Goal: Task Accomplishment & Management: Manage account settings

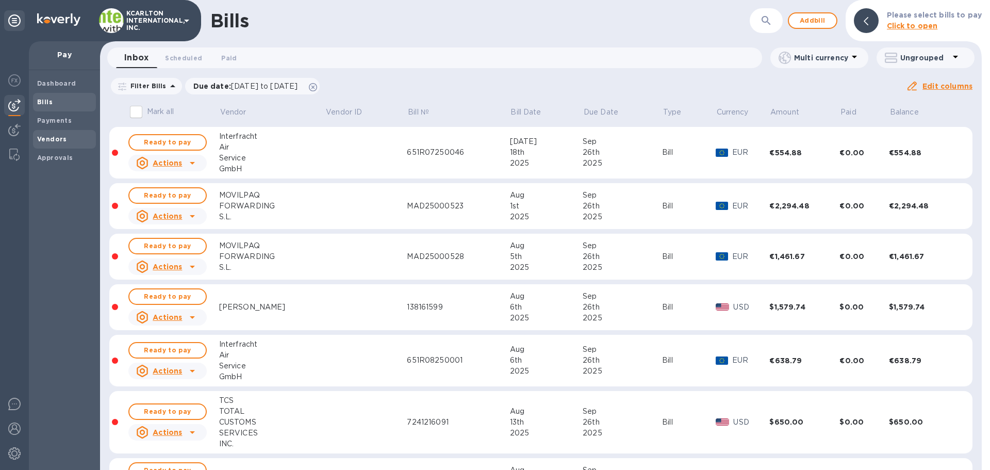
click at [71, 135] on span "Vendors" at bounding box center [64, 139] width 55 height 10
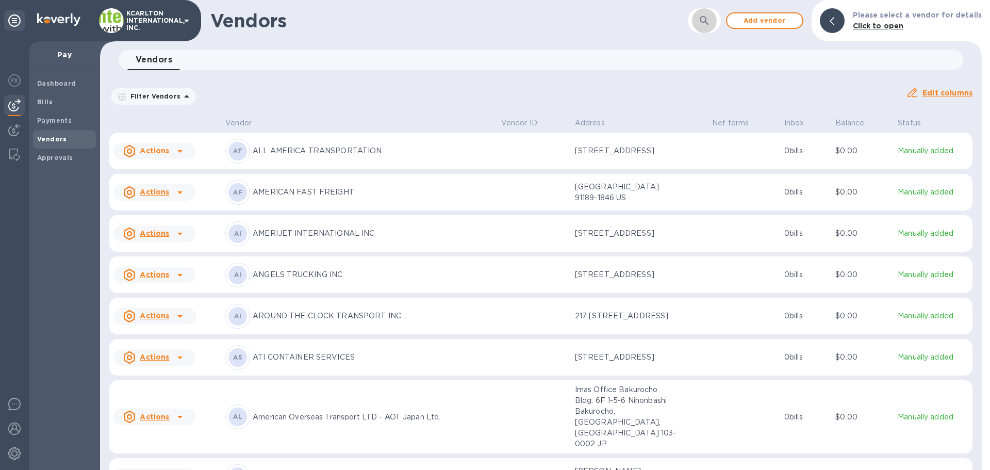
click at [711, 24] on icon "button" at bounding box center [704, 20] width 12 height 12
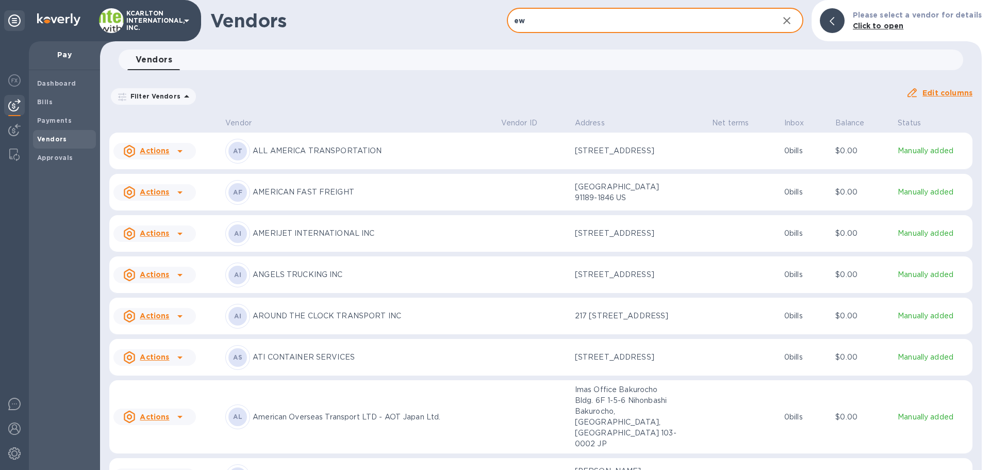
type input "e"
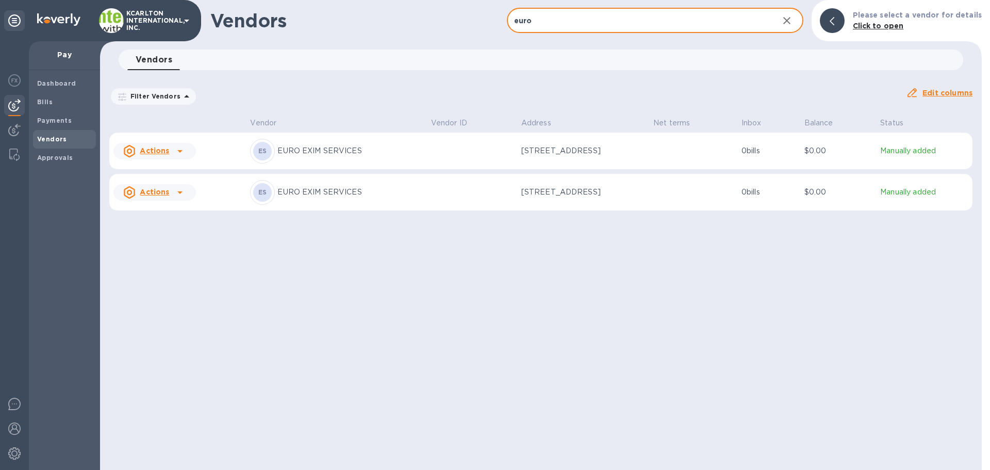
type input "euro"
click at [339, 151] on p "EURO EXIM SERVICES" at bounding box center [349, 150] width 145 height 11
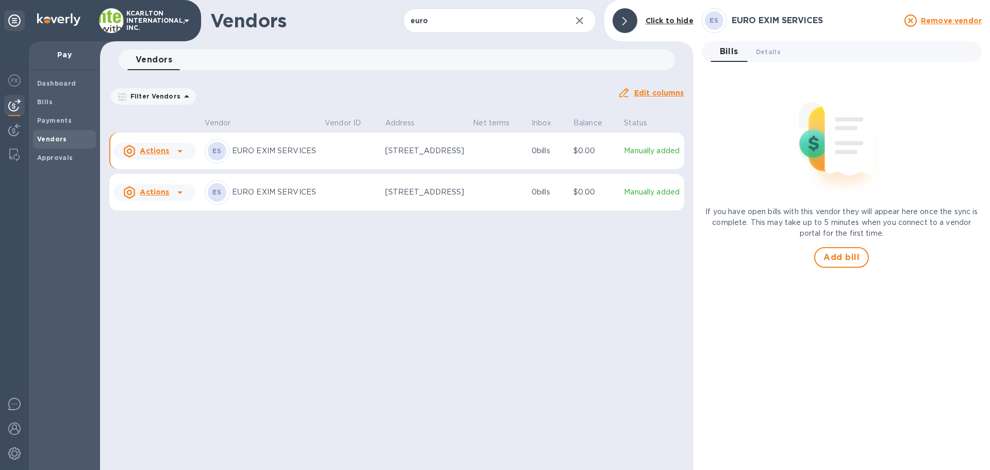
click at [288, 156] on p "EURO EXIM SERVICES" at bounding box center [274, 150] width 85 height 11
click at [773, 56] on span "Details 0" at bounding box center [768, 51] width 25 height 11
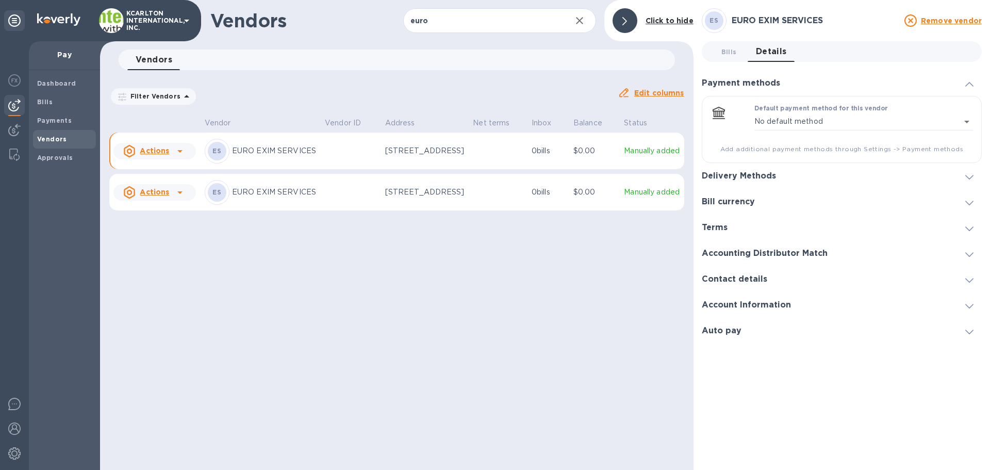
click at [738, 195] on div "Bill currency" at bounding box center [842, 202] width 280 height 26
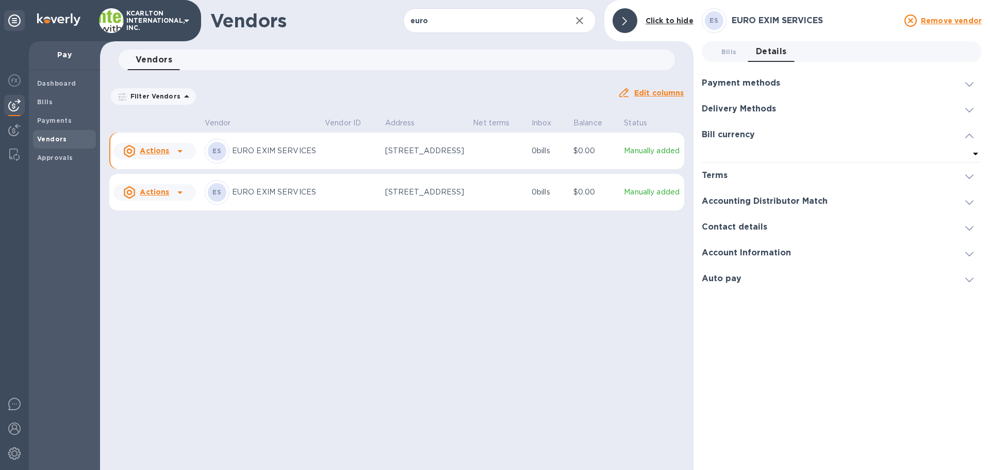
click at [742, 134] on h3 "Bill currency" at bounding box center [728, 135] width 53 height 10
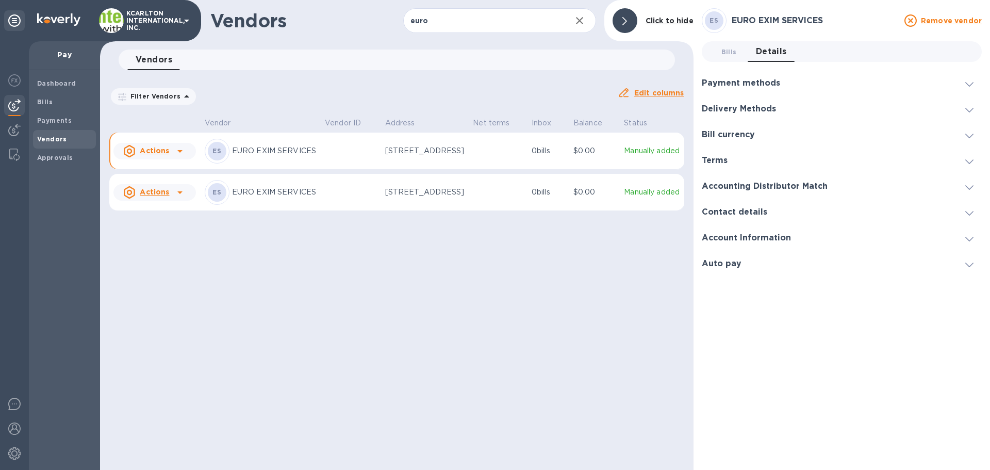
click at [742, 134] on h3 "Bill currency" at bounding box center [728, 135] width 53 height 10
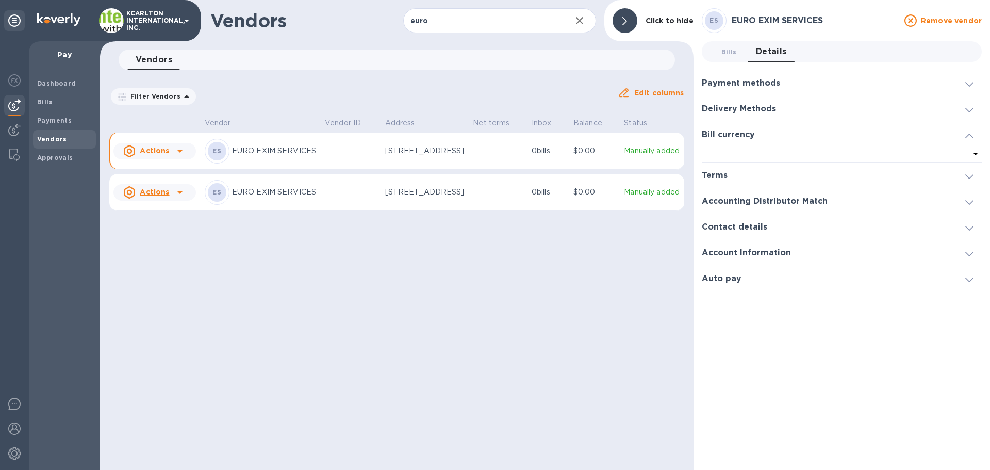
click at [742, 134] on h3 "Bill currency" at bounding box center [728, 135] width 53 height 10
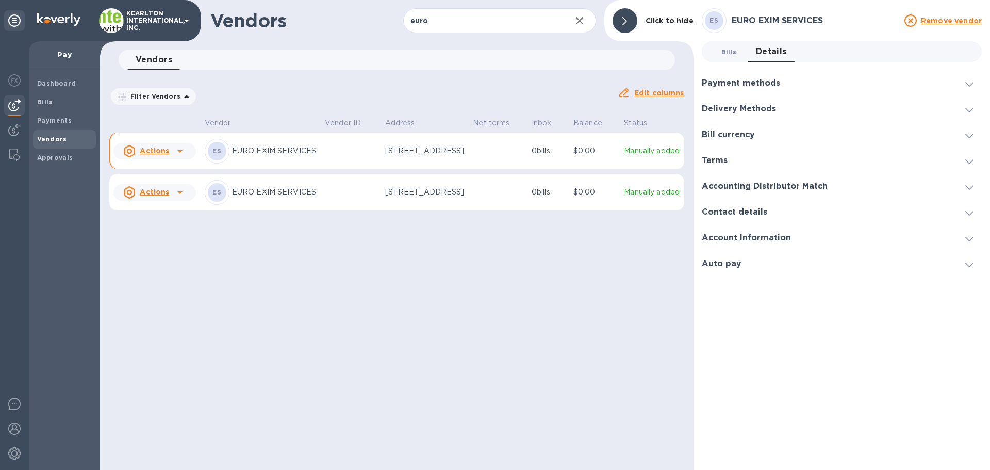
click at [736, 54] on span "Bills 0" at bounding box center [729, 51] width 15 height 11
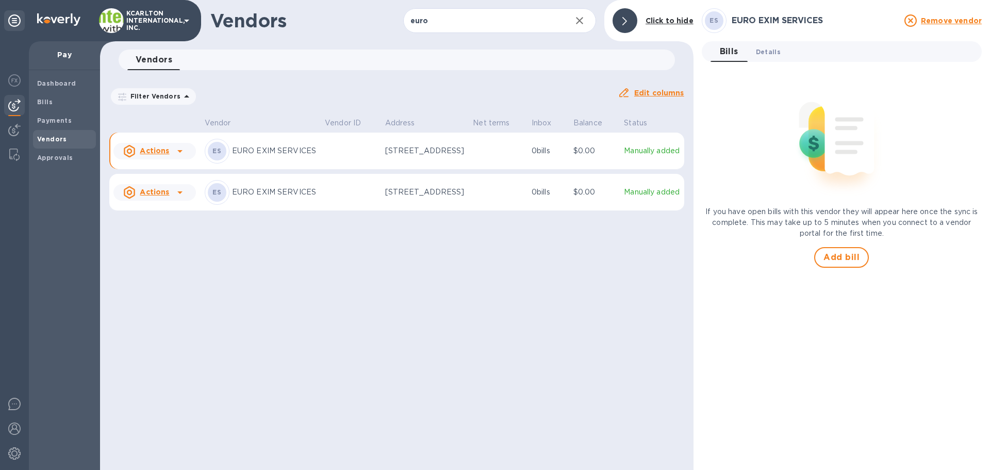
click at [763, 56] on span "Details 0" at bounding box center [768, 51] width 25 height 11
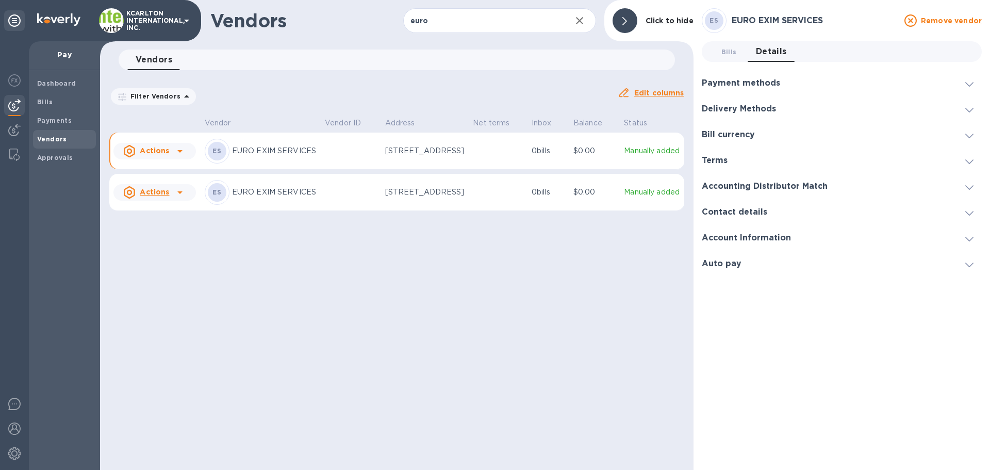
click at [734, 191] on div "Accounting Distributor Match" at bounding box center [842, 186] width 280 height 26
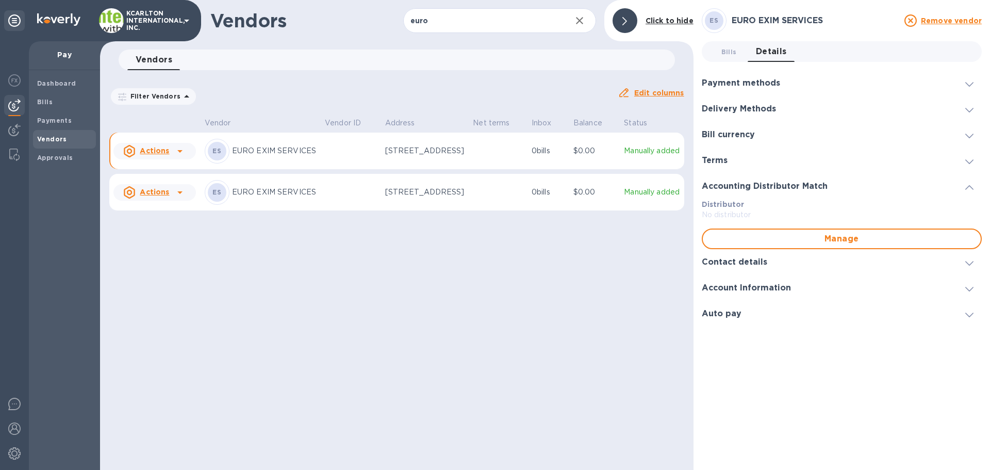
click at [738, 188] on h3 "Accounting Distributor Match" at bounding box center [765, 187] width 126 height 10
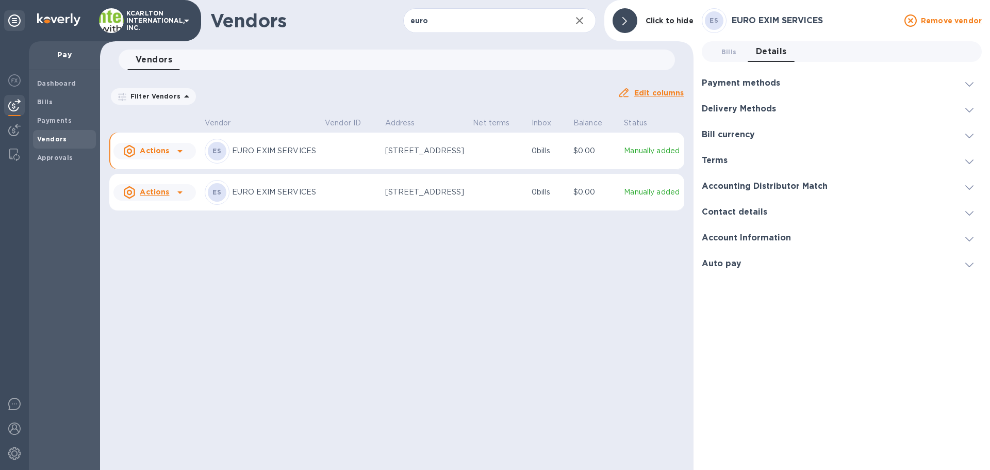
click at [744, 240] on h3 "Account Information" at bounding box center [746, 238] width 89 height 10
click at [735, 82] on h3 "Payment methods" at bounding box center [741, 83] width 78 height 10
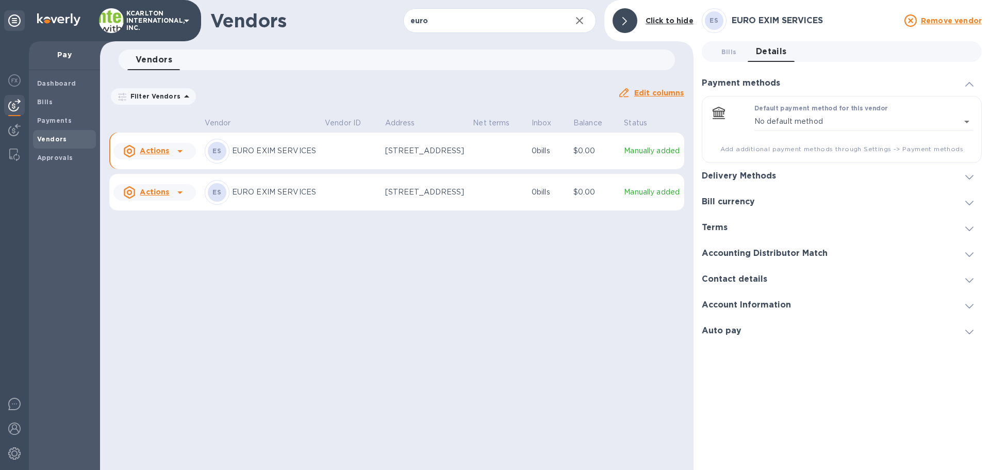
click at [742, 175] on h3 "Delivery Methods" at bounding box center [739, 176] width 74 height 10
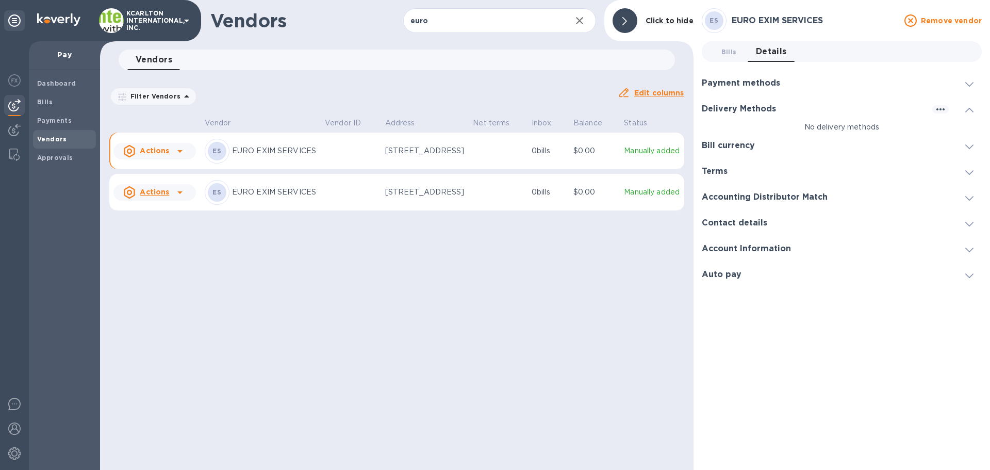
click at [741, 152] on div "Bill currency" at bounding box center [842, 146] width 280 height 26
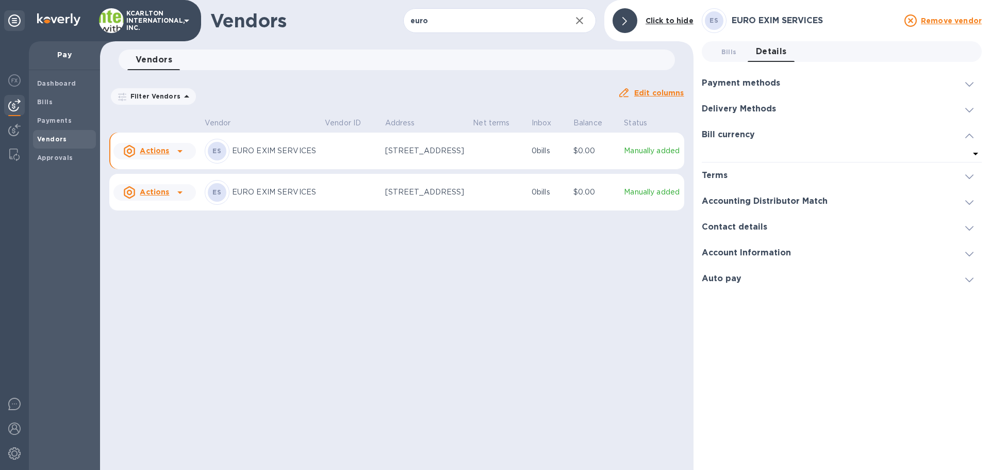
click at [730, 177] on div "Terms" at bounding box center [719, 176] width 34 height 10
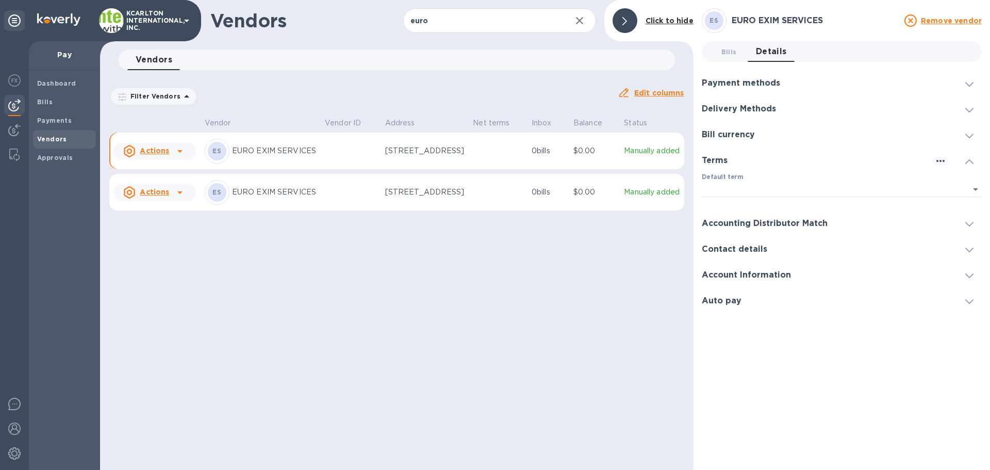
click at [718, 209] on p "​" at bounding box center [842, 205] width 280 height 12
click at [718, 212] on div "Accounting Distributor Match" at bounding box center [842, 223] width 280 height 26
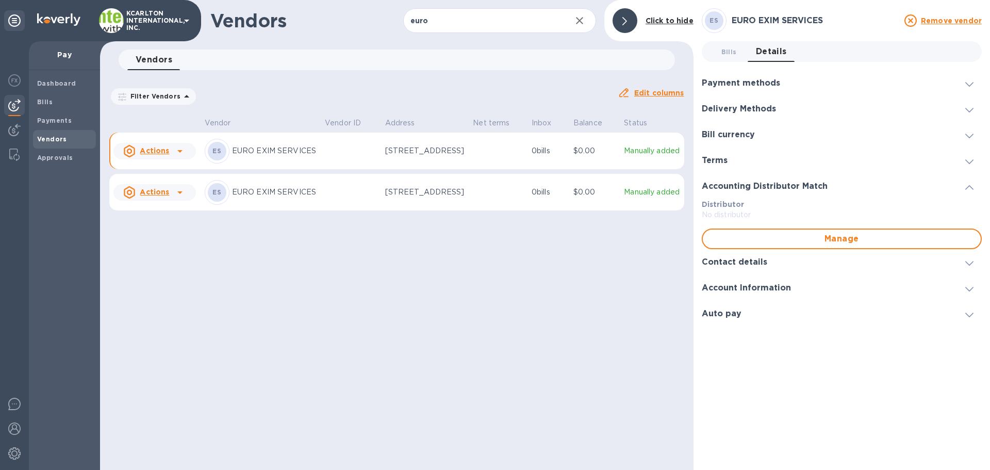
click at [738, 256] on div "Contact details" at bounding box center [842, 262] width 280 height 26
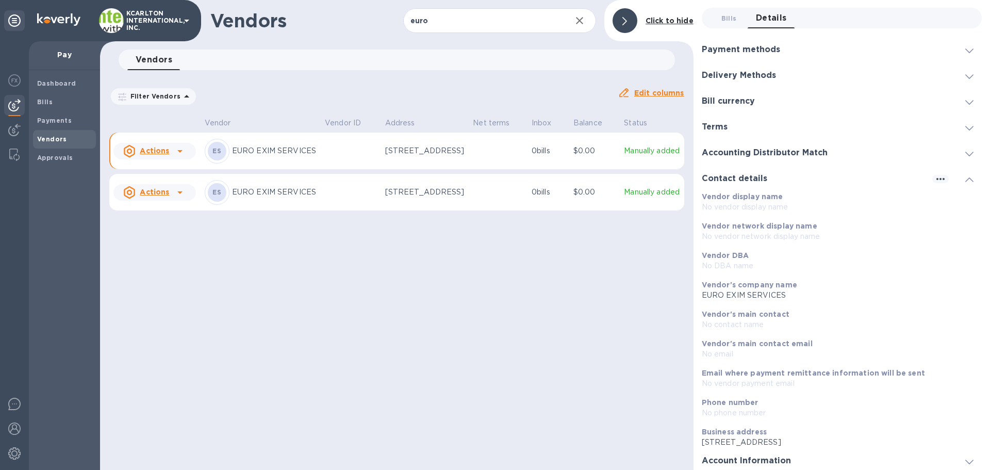
scroll to position [63, 0]
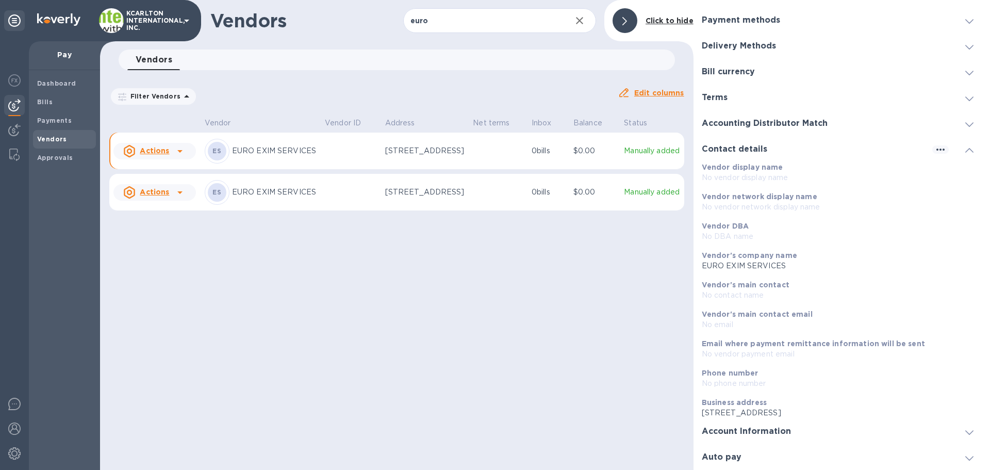
click at [966, 432] on icon at bounding box center [970, 432] width 8 height 5
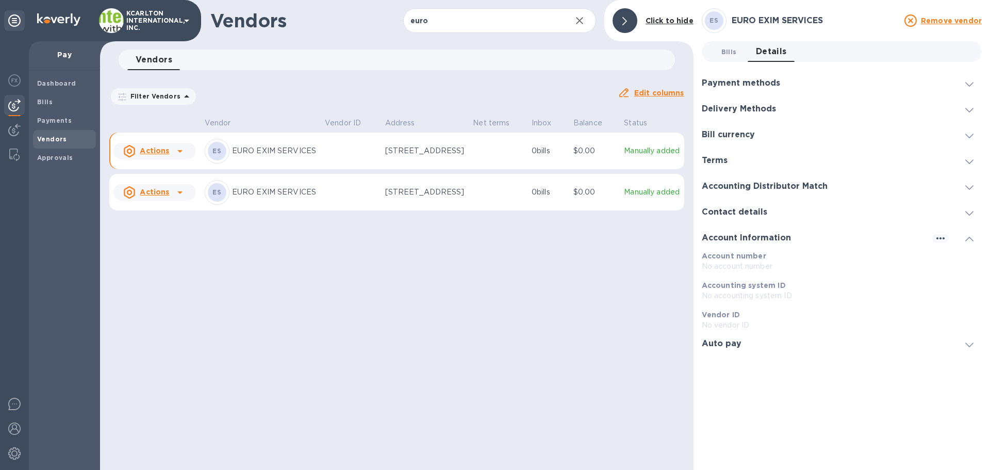
click at [726, 53] on span "Bills 0" at bounding box center [729, 51] width 15 height 11
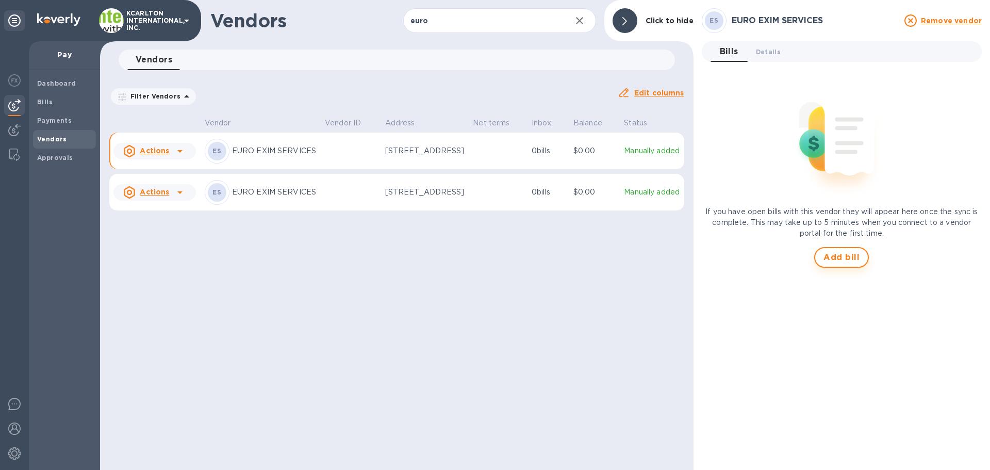
click at [851, 259] on span "Add bill" at bounding box center [842, 257] width 36 height 12
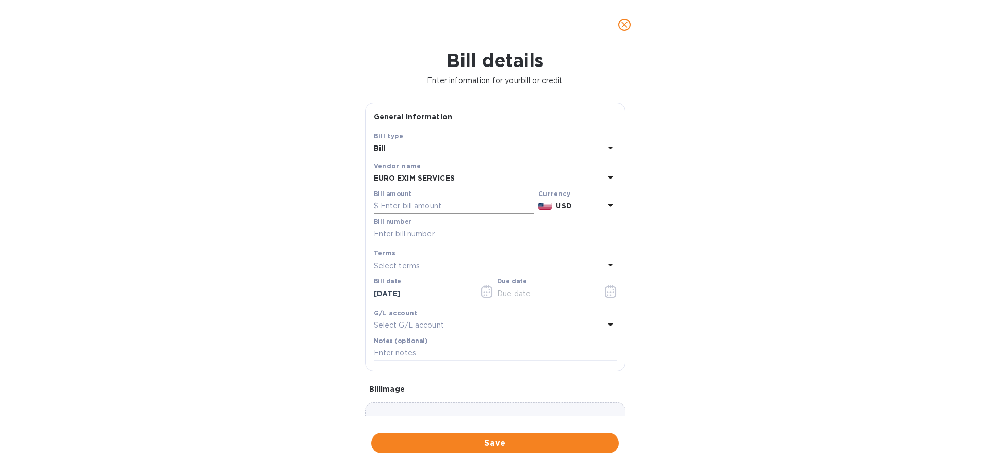
click at [399, 202] on input "text" at bounding box center [454, 206] width 160 height 15
type input "737.40"
type input "5020-25261770"
type input "[DATE]"
click at [396, 321] on p "Select G/L account" at bounding box center [409, 325] width 70 height 11
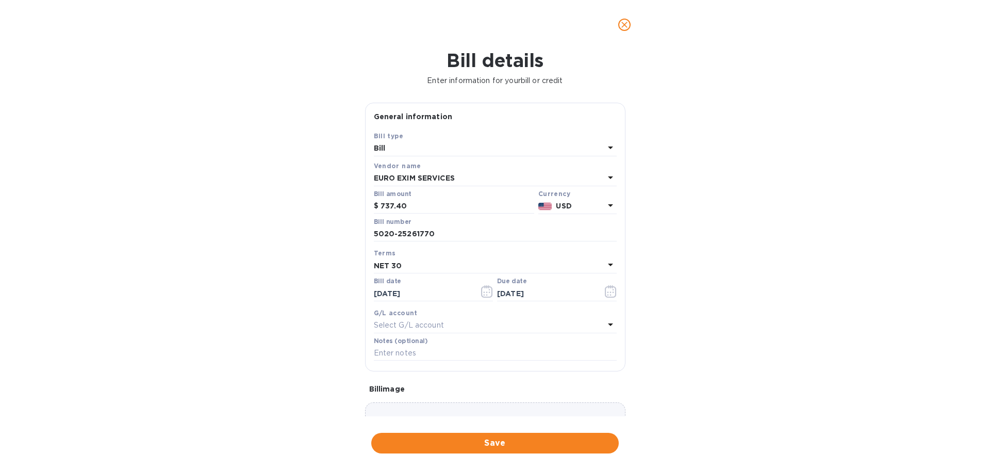
click at [326, 328] on div "Bill details Enter information for your bill or credit General information Save…" at bounding box center [495, 260] width 990 height 420
drag, startPoint x: 390, startPoint y: 352, endPoint x: 386, endPoint y: 341, distance: 11.8
click at [391, 352] on input "text" at bounding box center [495, 353] width 243 height 15
click at [411, 360] on input "425" at bounding box center [495, 353] width 243 height 15
click at [343, 348] on div "Bill details Enter information for your bill or credit General information Save…" at bounding box center [495, 260] width 990 height 420
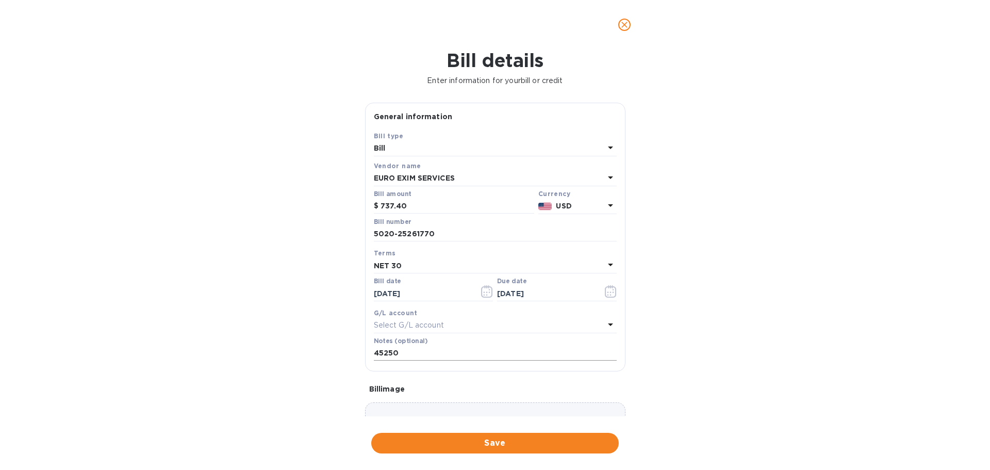
click at [445, 346] on div "Notes (optional) 45250" at bounding box center [495, 349] width 243 height 24
click at [438, 355] on input "45250" at bounding box center [495, 353] width 243 height 15
click at [397, 353] on input "452500171" at bounding box center [495, 353] width 243 height 15
type input "45250171"
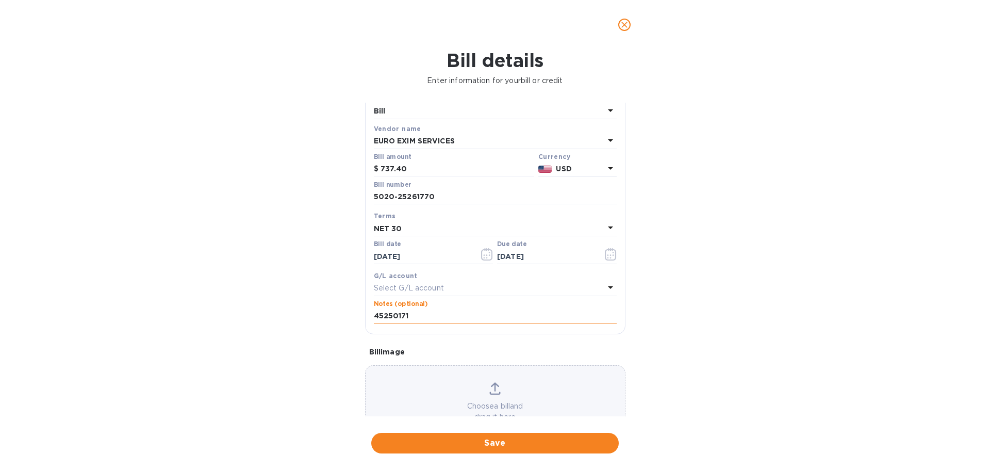
scroll to position [73, 0]
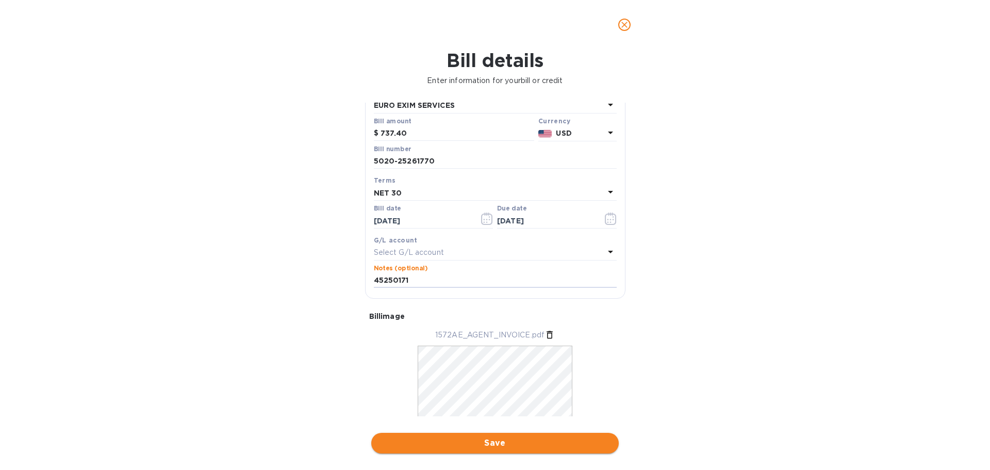
click at [486, 443] on span "Save" at bounding box center [495, 443] width 231 height 12
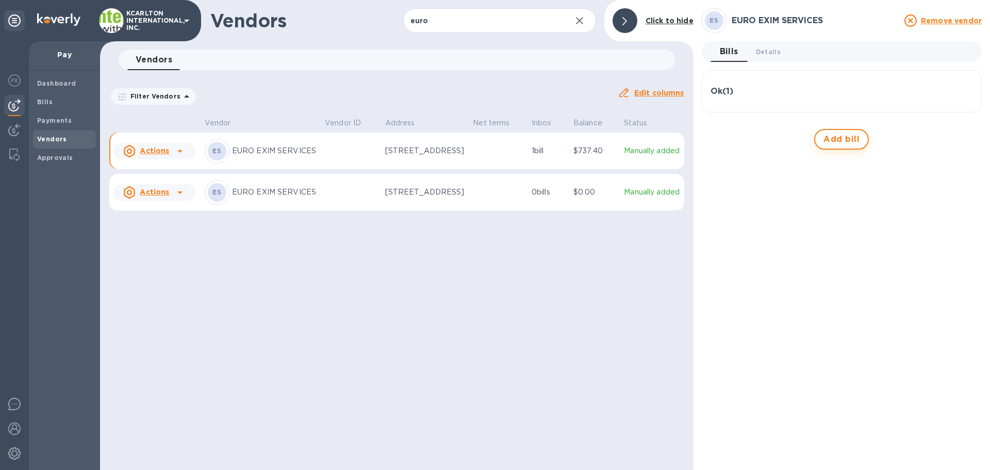
click at [835, 139] on span "Add bill" at bounding box center [842, 139] width 36 height 12
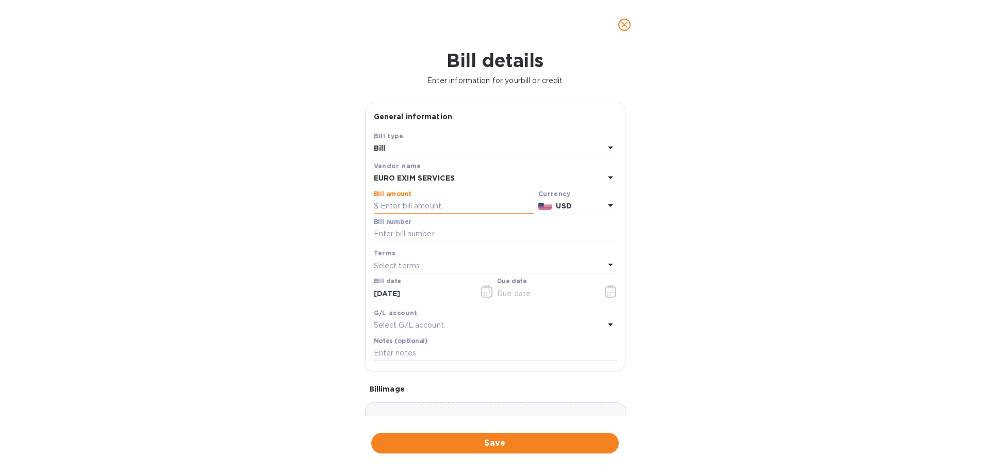
click at [392, 209] on input "text" at bounding box center [454, 206] width 160 height 15
type input "17,530"
type input "5020-25261771"
type input "[DATE]"
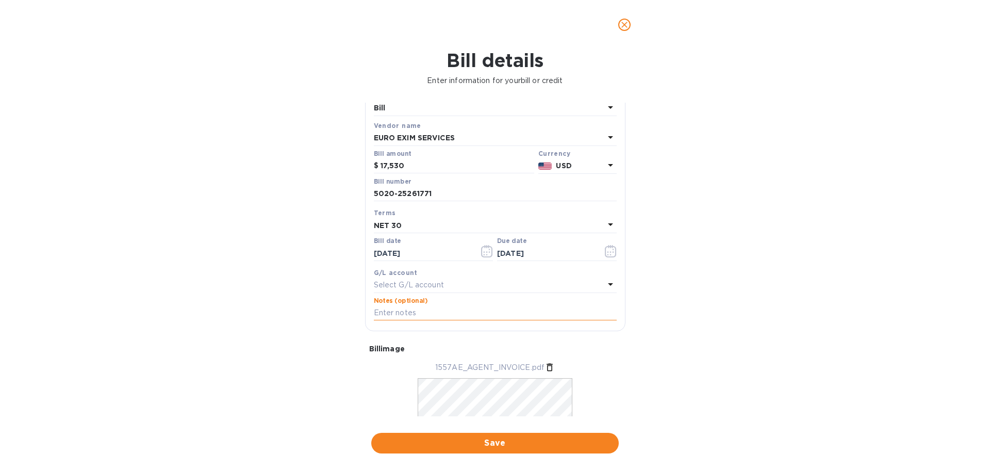
click at [412, 314] on input "text" at bounding box center [495, 312] width 243 height 15
click at [435, 309] on input "725" at bounding box center [495, 312] width 243 height 15
drag, startPoint x: 406, startPoint y: 311, endPoint x: 368, endPoint y: 313, distance: 38.2
click at [368, 313] on div "Save Bill type Bill Vendor name EURO EXIM SERVICES Bill amount $ 17,530 Currenc…" at bounding box center [495, 210] width 259 height 240
type input "45250165"
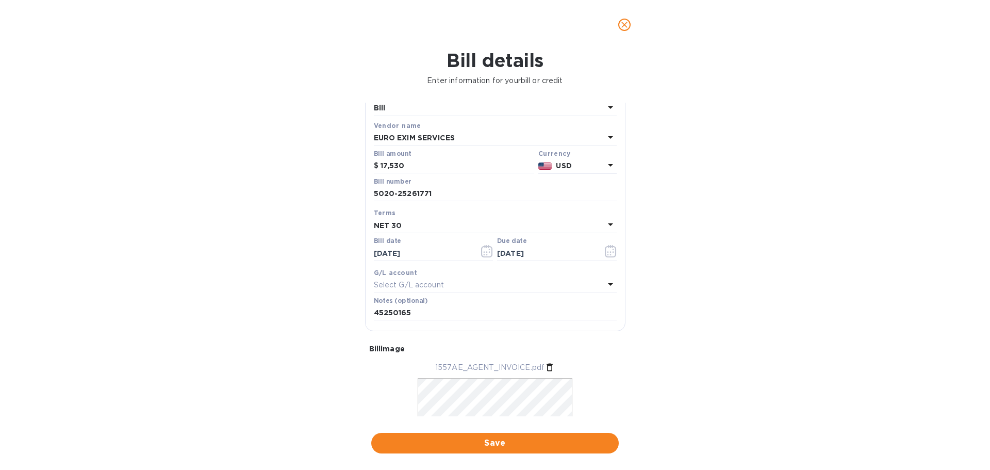
scroll to position [100, 0]
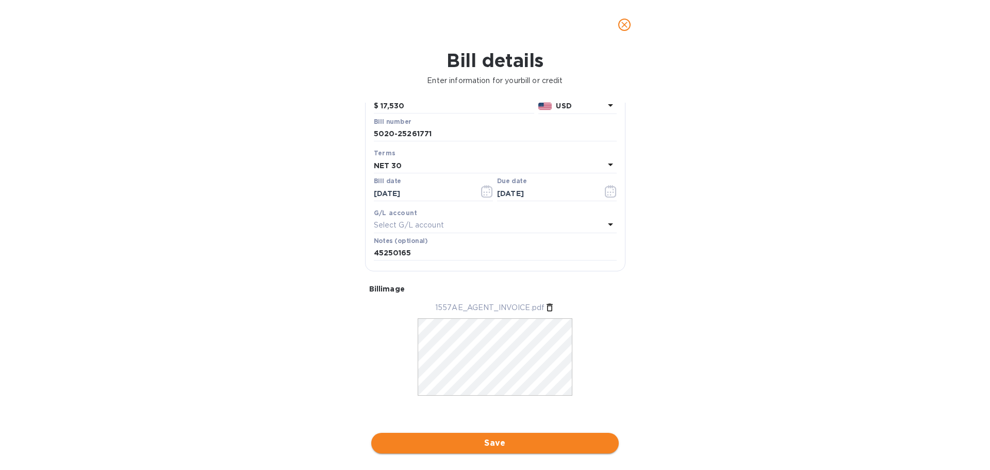
click at [529, 438] on span "Save" at bounding box center [495, 443] width 231 height 12
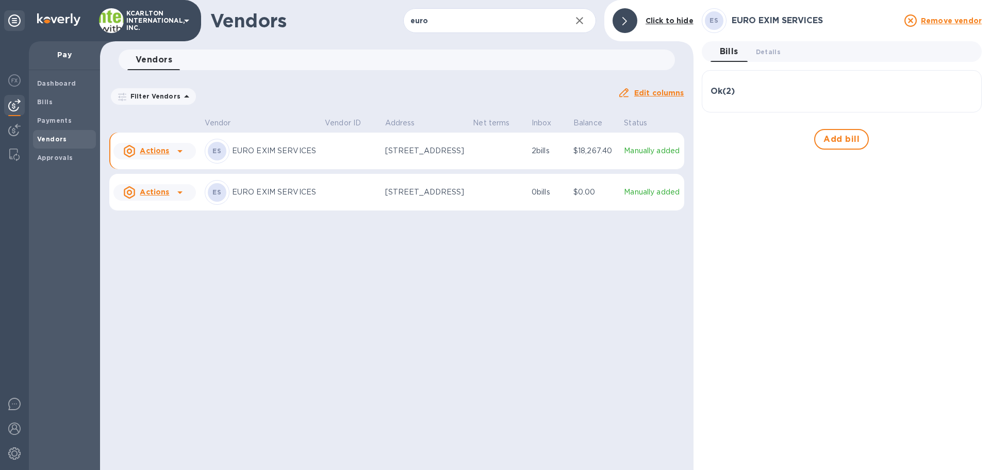
click at [412, 198] on p "[STREET_ADDRESS]" at bounding box center [425, 192] width 80 height 11
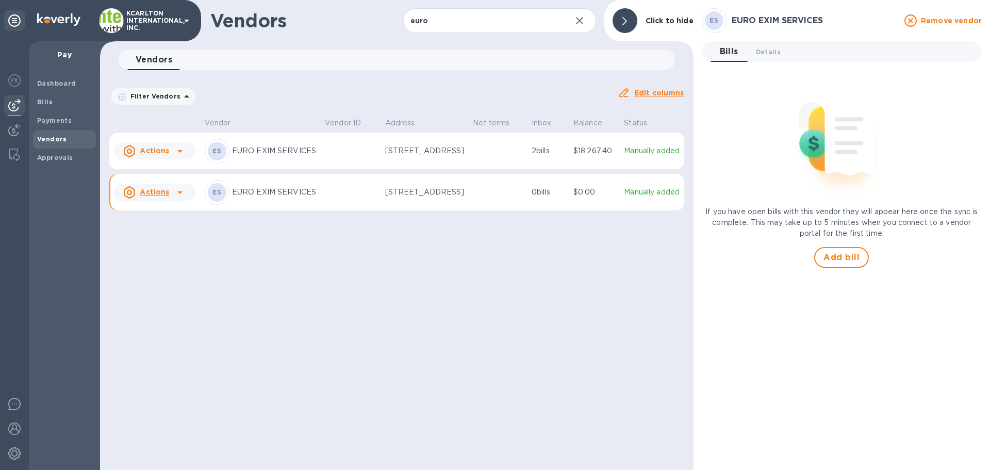
click at [460, 170] on td "[STREET_ADDRESS]" at bounding box center [425, 151] width 88 height 37
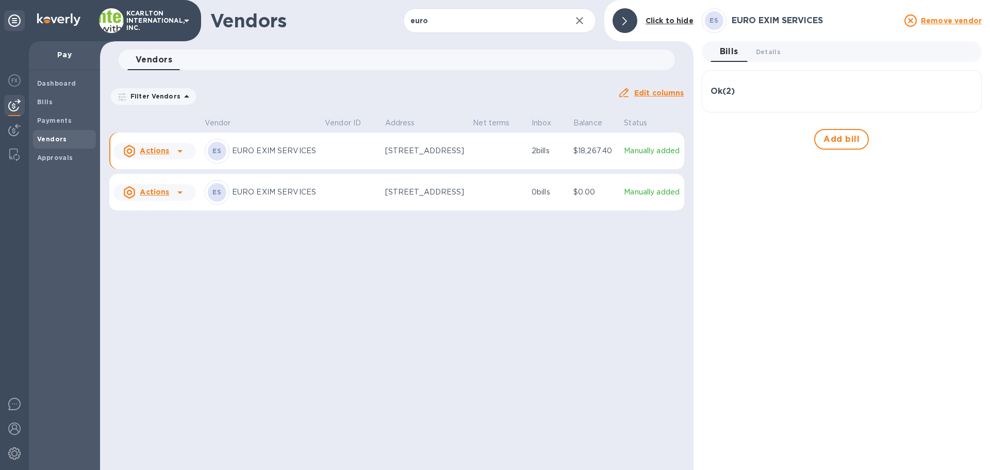
click at [455, 198] on p "[STREET_ADDRESS]" at bounding box center [425, 192] width 80 height 11
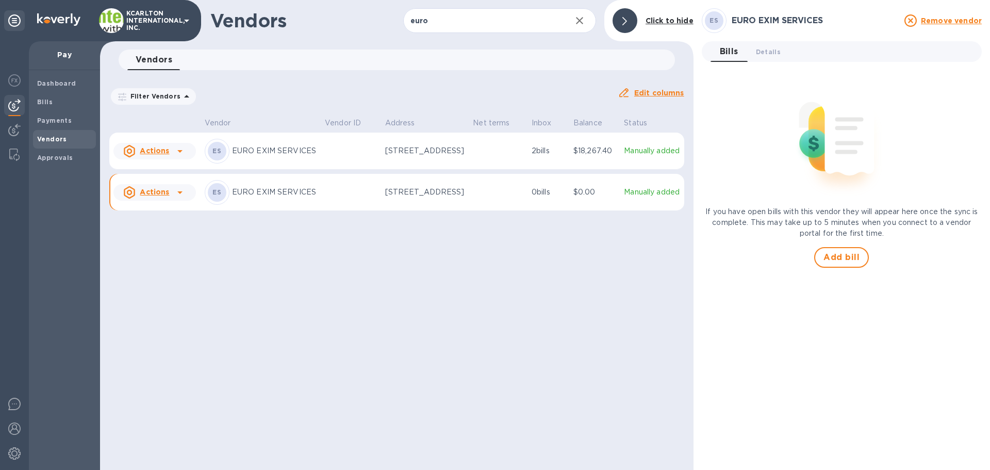
click at [405, 156] on p "[STREET_ADDRESS]" at bounding box center [425, 150] width 80 height 11
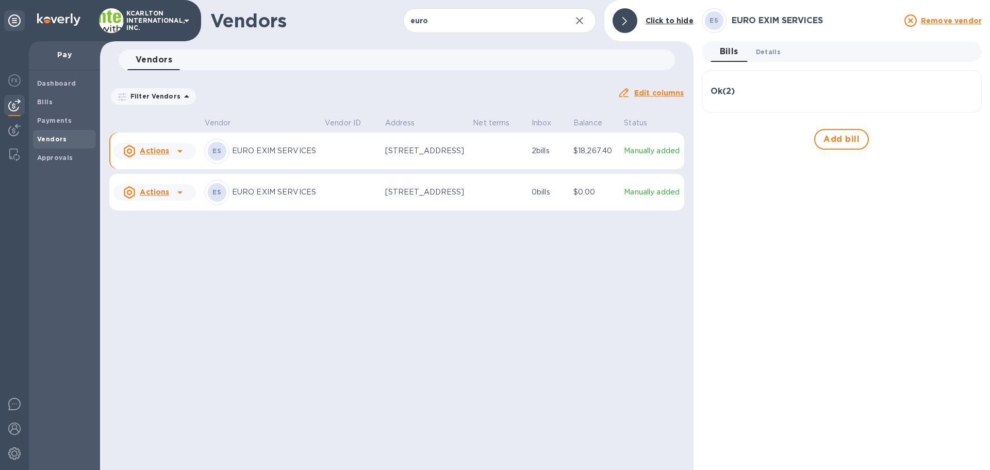
click at [772, 54] on span "Details 0" at bounding box center [768, 51] width 25 height 11
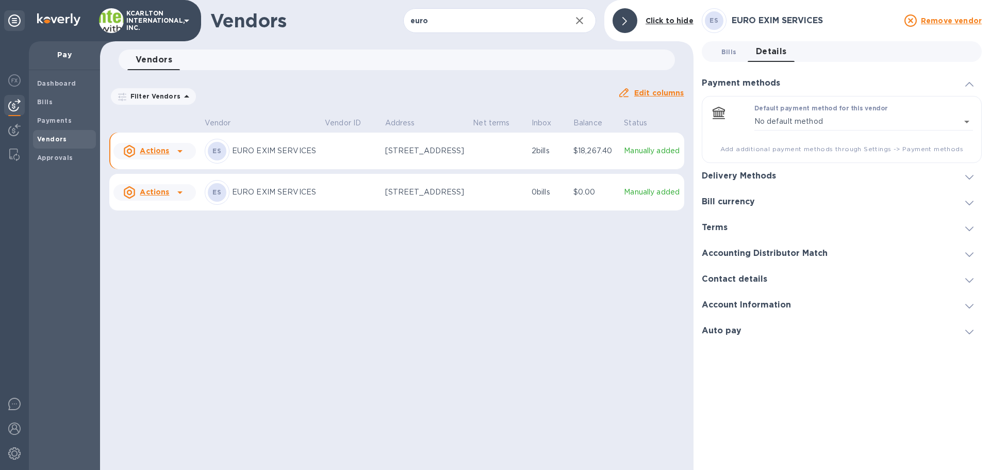
click at [724, 53] on span "Bills 0" at bounding box center [729, 51] width 15 height 11
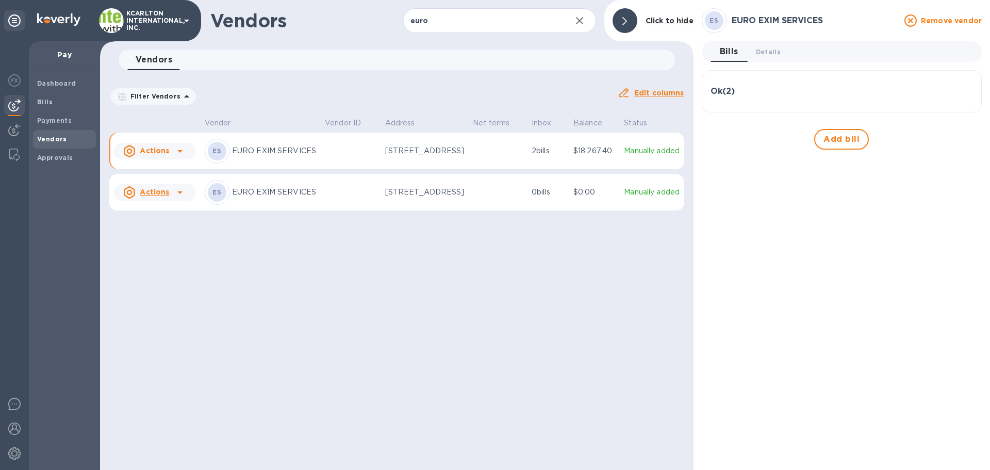
click at [807, 94] on div "Ok ( 2 )" at bounding box center [842, 92] width 263 height 10
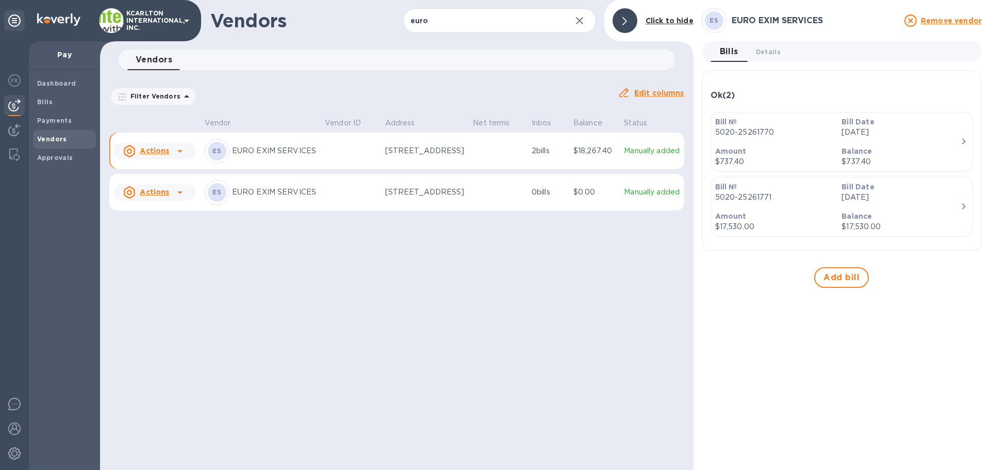
click at [929, 137] on p "[DATE]" at bounding box center [901, 132] width 119 height 11
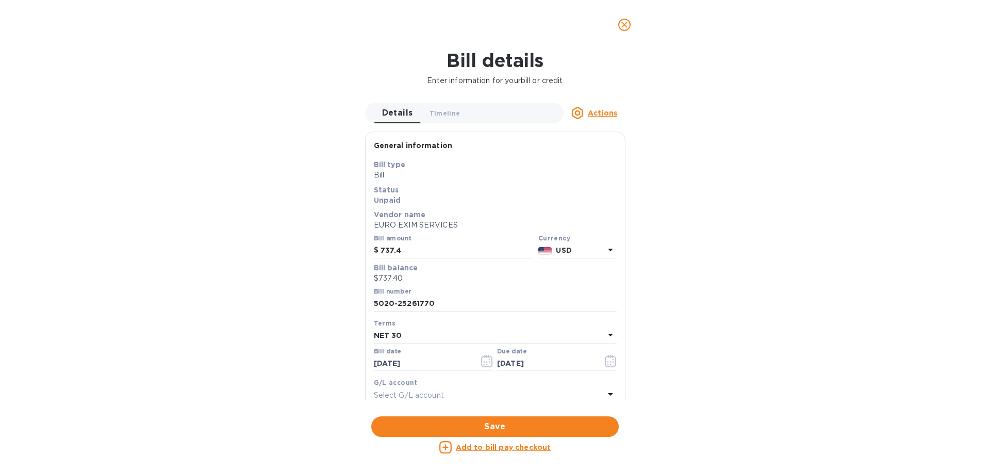
click at [414, 226] on p "EURO EXIM SERVICES" at bounding box center [495, 225] width 243 height 11
click at [437, 224] on p "EURO EXIM SERVICES" at bounding box center [495, 225] width 243 height 11
click at [587, 113] on div "Actions" at bounding box center [595, 113] width 62 height 12
click at [603, 179] on b "Delete" at bounding box center [606, 177] width 26 height 8
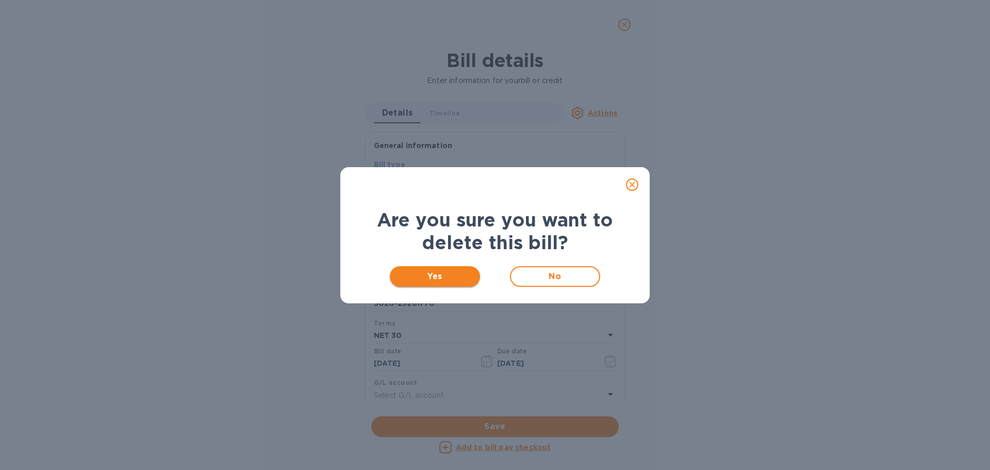
click at [458, 275] on span "Yes" at bounding box center [435, 276] width 74 height 12
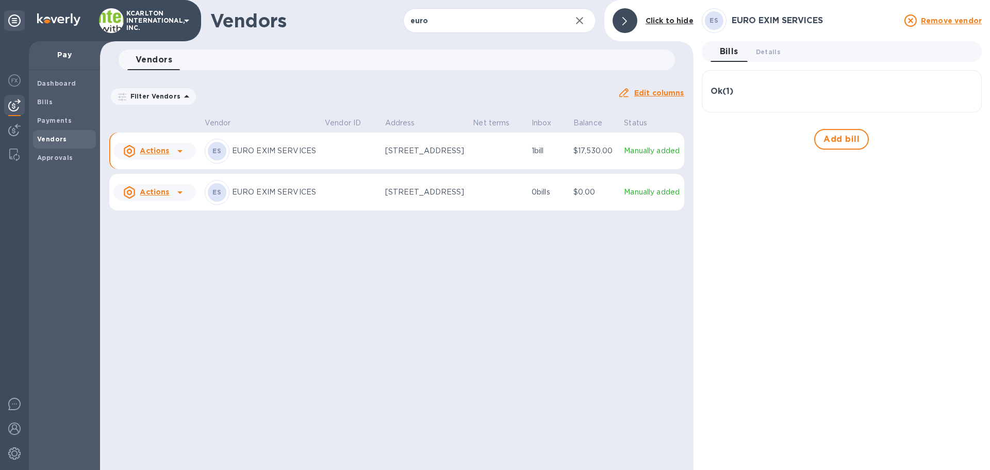
click at [800, 69] on div "Bills 0 Details 0 Ok ( 1 ) Bill № 5020-25261771 Bill Date [DATE] Amount $17,530…" at bounding box center [842, 95] width 280 height 108
click at [731, 87] on div "Ok ( 1 )" at bounding box center [842, 91] width 263 height 25
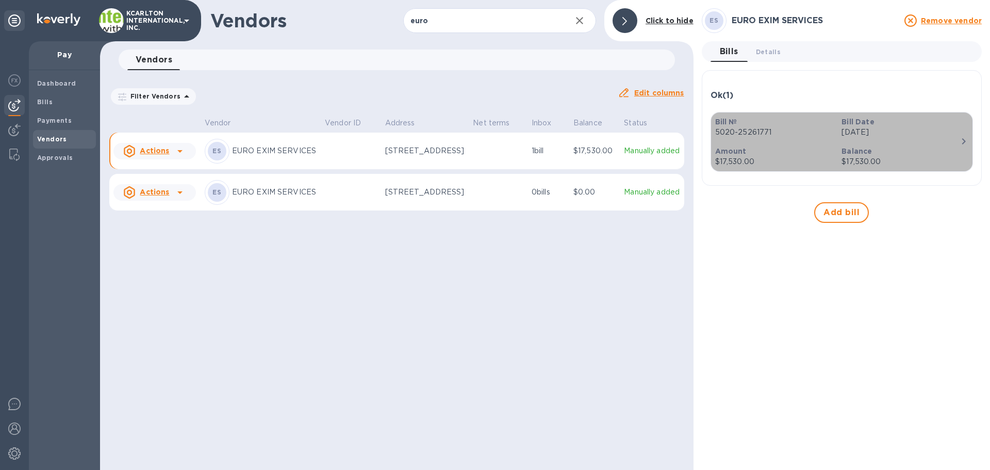
click at [831, 153] on p "Amount" at bounding box center [774, 151] width 119 height 10
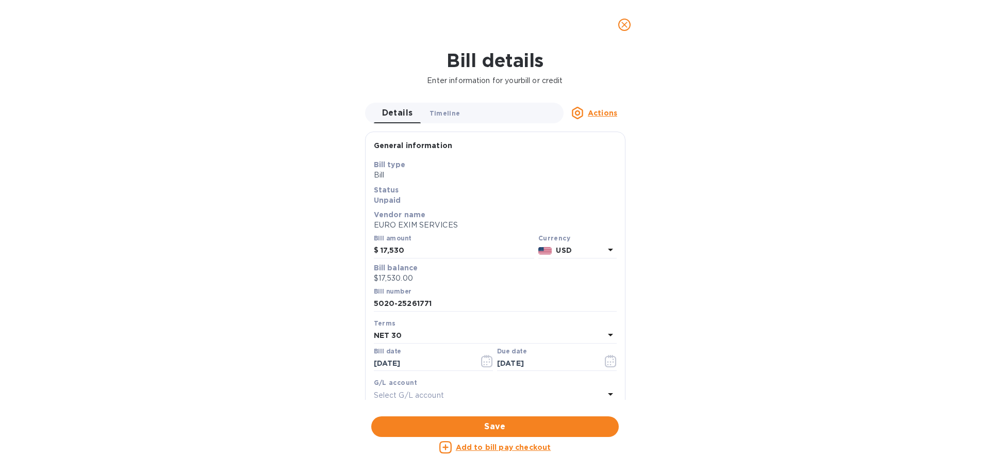
click at [438, 112] on span "Timeline 0" at bounding box center [445, 113] width 31 height 11
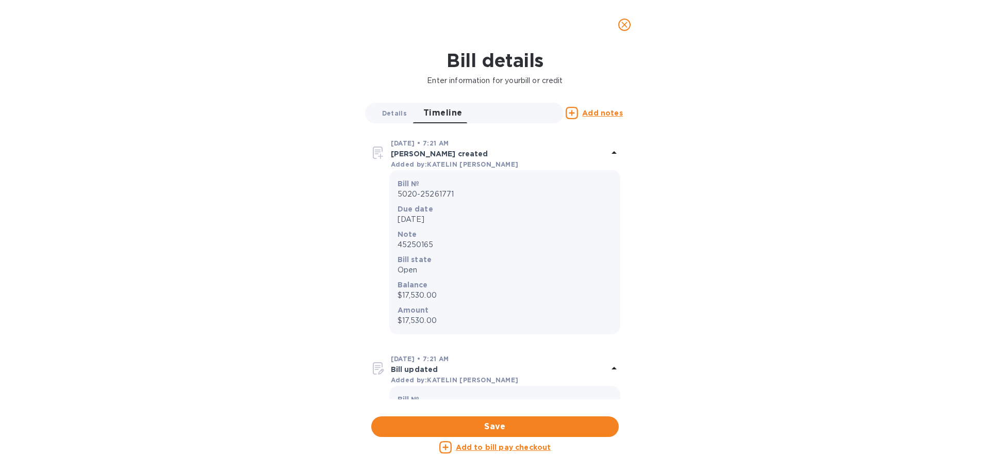
click at [394, 113] on span "Details 0" at bounding box center [394, 113] width 25 height 11
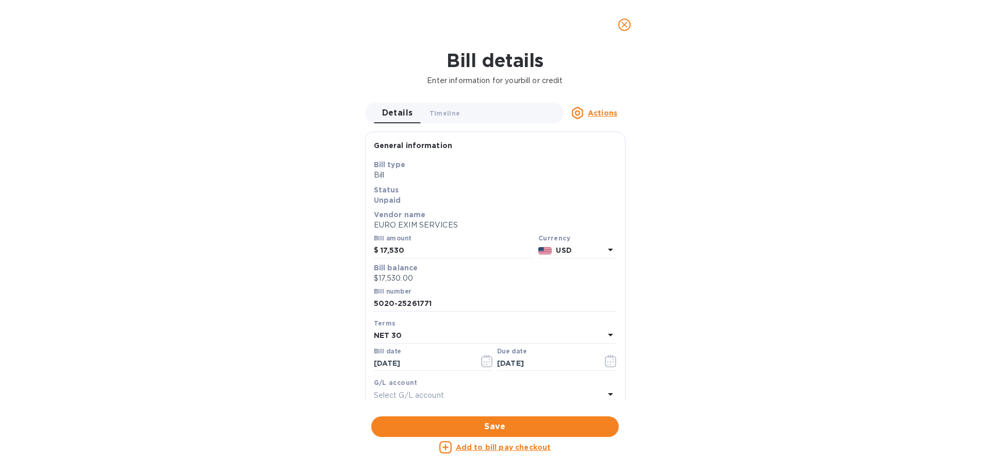
click at [595, 110] on u "Actions" at bounding box center [602, 113] width 29 height 8
click at [599, 179] on b "Delete" at bounding box center [606, 177] width 26 height 8
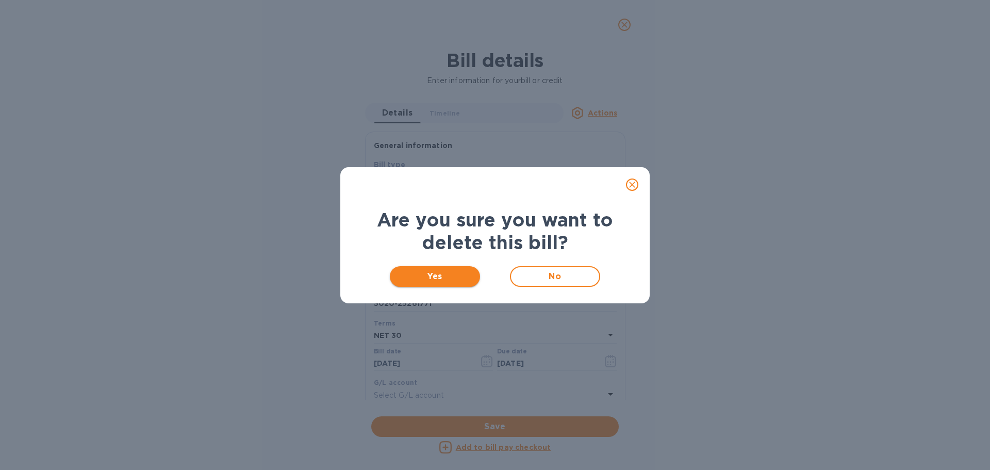
click at [446, 277] on span "Yes" at bounding box center [435, 276] width 74 height 12
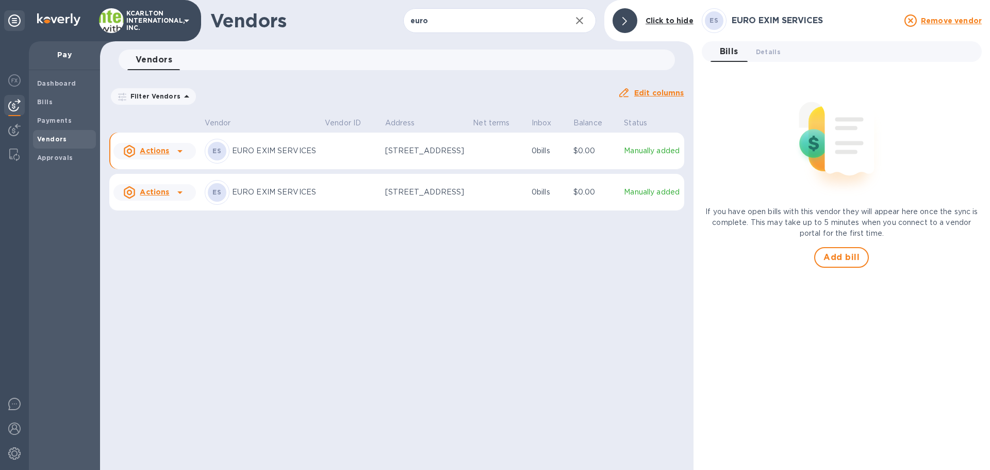
click at [394, 198] on p "[STREET_ADDRESS]" at bounding box center [425, 192] width 80 height 11
click at [767, 48] on span "Details 0" at bounding box center [768, 51] width 25 height 11
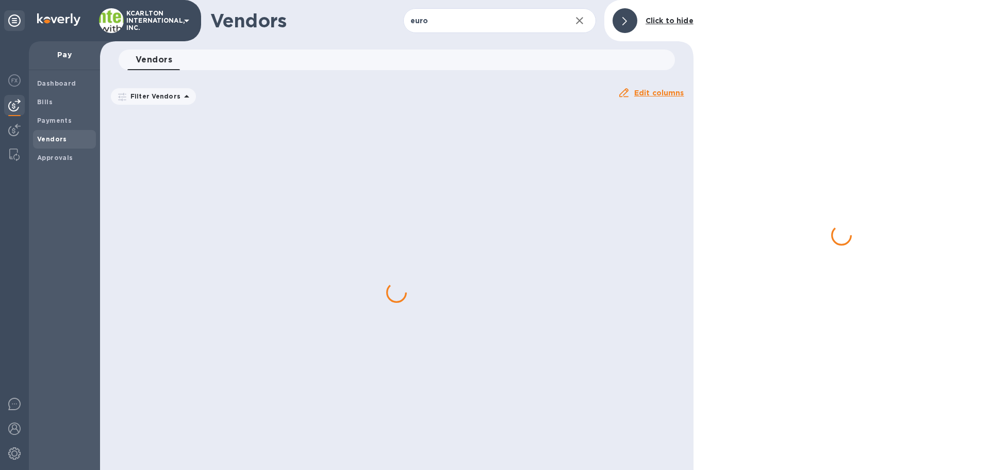
click at [727, 310] on div at bounding box center [842, 235] width 297 height 470
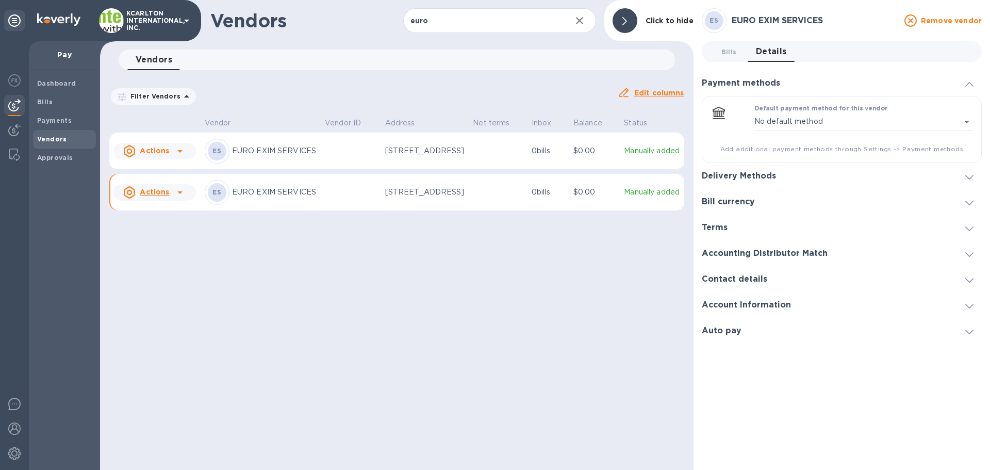
click at [729, 306] on h3 "Account Information" at bounding box center [746, 305] width 89 height 10
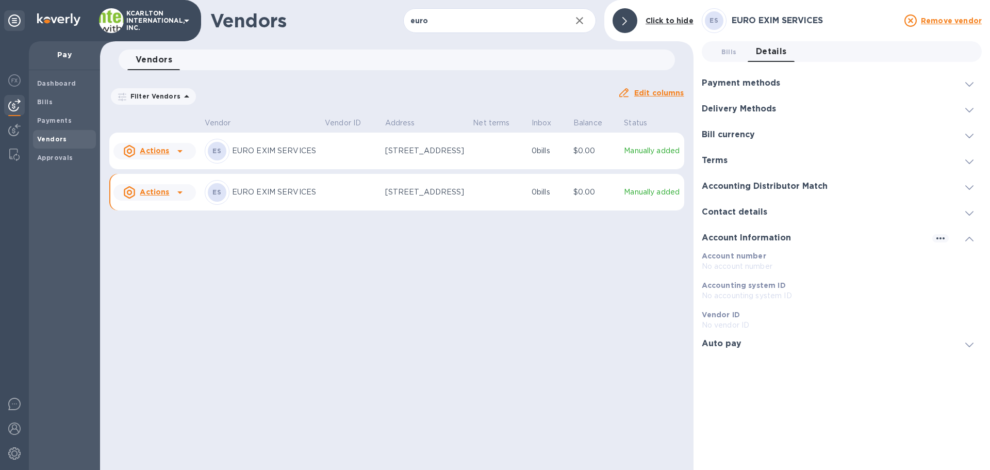
click at [733, 214] on h3 "Contact details" at bounding box center [735, 212] width 66 height 10
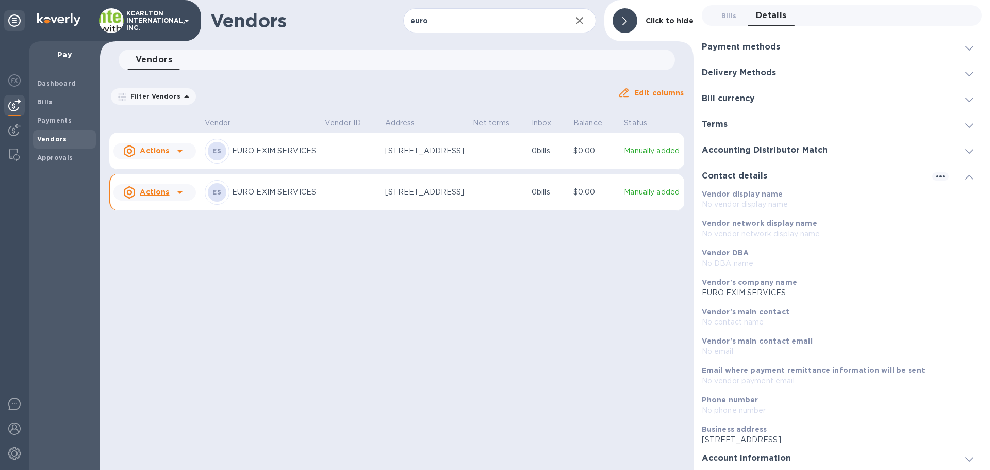
scroll to position [52, 0]
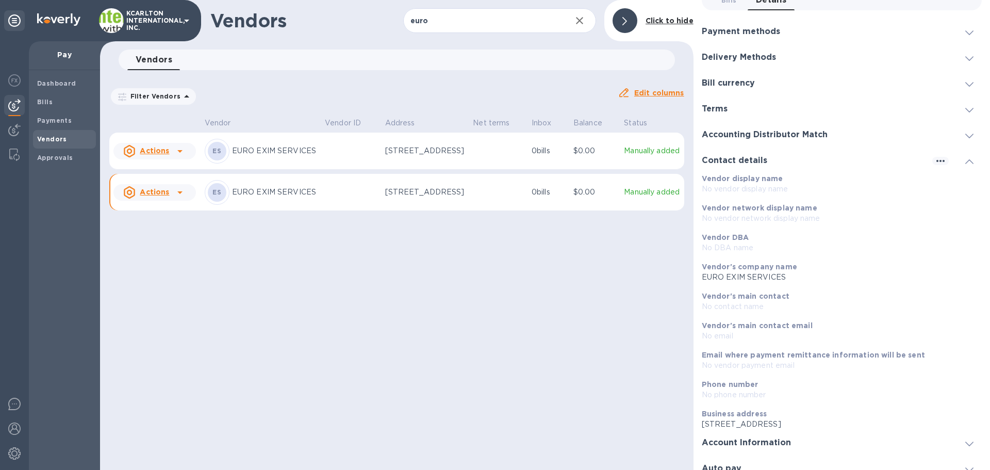
click at [749, 140] on div "Accounting Distributor Match" at bounding box center [842, 135] width 280 height 26
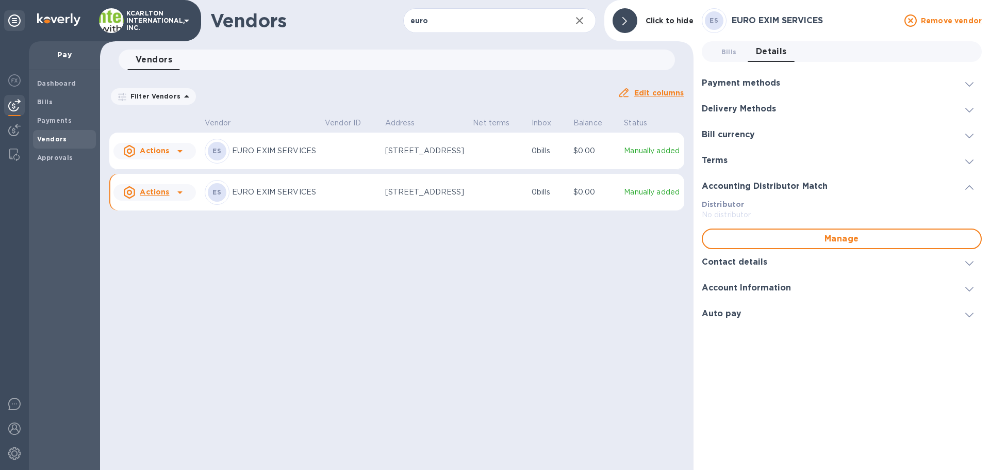
click at [734, 158] on div "Terms" at bounding box center [719, 161] width 34 height 10
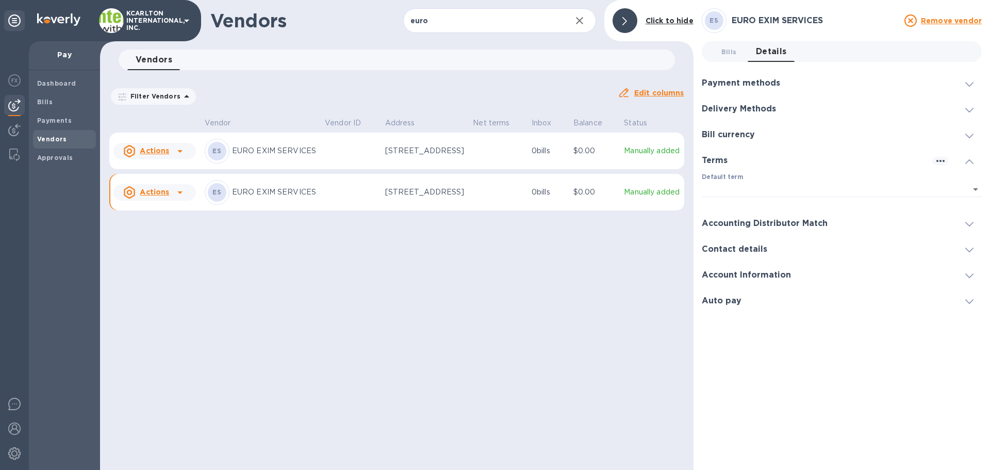
click at [732, 137] on h3 "Bill currency" at bounding box center [728, 135] width 53 height 10
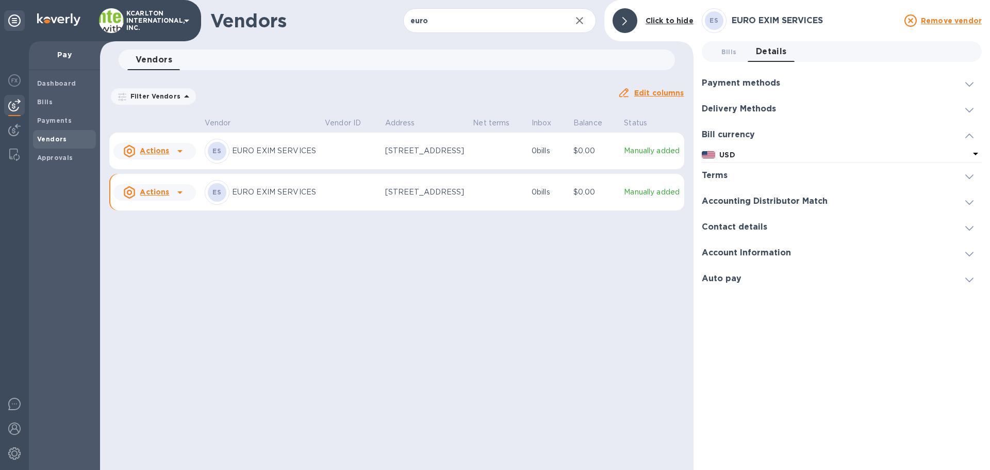
click at [732, 117] on div "Delivery Methods" at bounding box center [842, 109] width 280 height 26
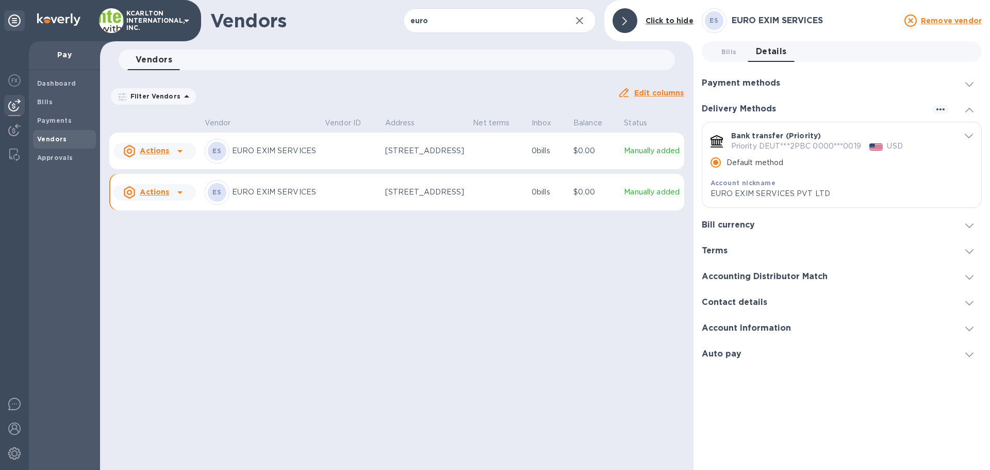
click at [407, 198] on p "[STREET_ADDRESS]" at bounding box center [425, 192] width 80 height 11
click at [658, 198] on p "Manually added" at bounding box center [652, 192] width 56 height 11
click at [721, 50] on span "Bills 0" at bounding box center [729, 51] width 21 height 11
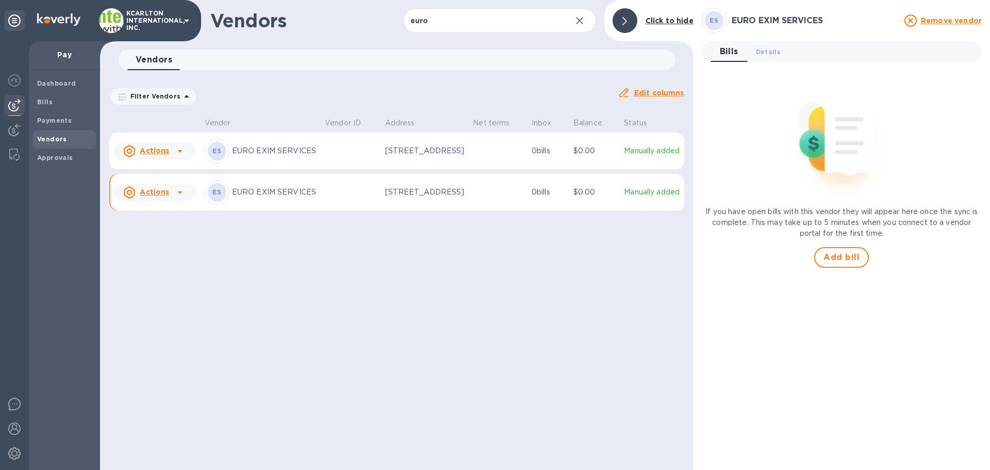
click at [684, 26] on div "Click to hide" at bounding box center [670, 20] width 56 height 19
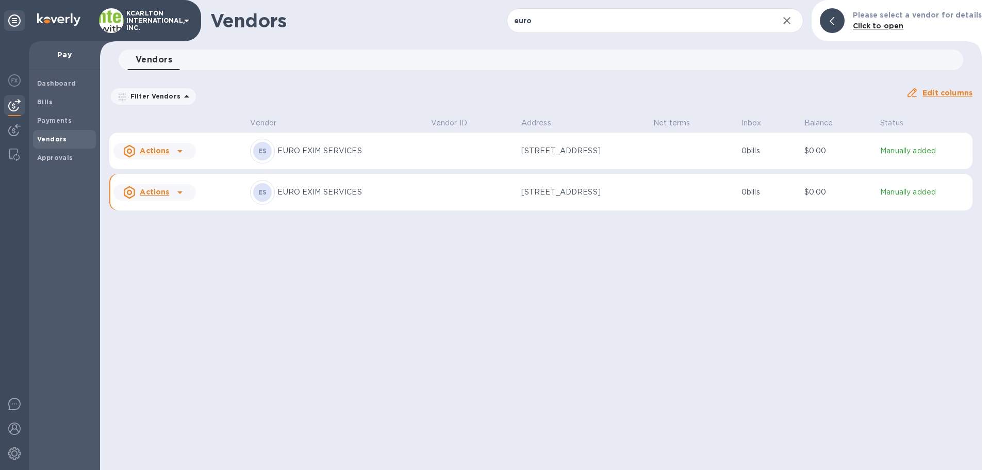
click at [692, 207] on td at bounding box center [693, 192] width 88 height 37
click at [560, 198] on p "[STREET_ADDRESS]" at bounding box center [572, 192] width 103 height 11
drag, startPoint x: 500, startPoint y: 197, endPoint x: 478, endPoint y: 199, distance: 22.2
click at [517, 197] on td "[STREET_ADDRESS]" at bounding box center [583, 192] width 133 height 37
click at [343, 198] on p "EURO EXIM SERVICES" at bounding box center [349, 192] width 145 height 11
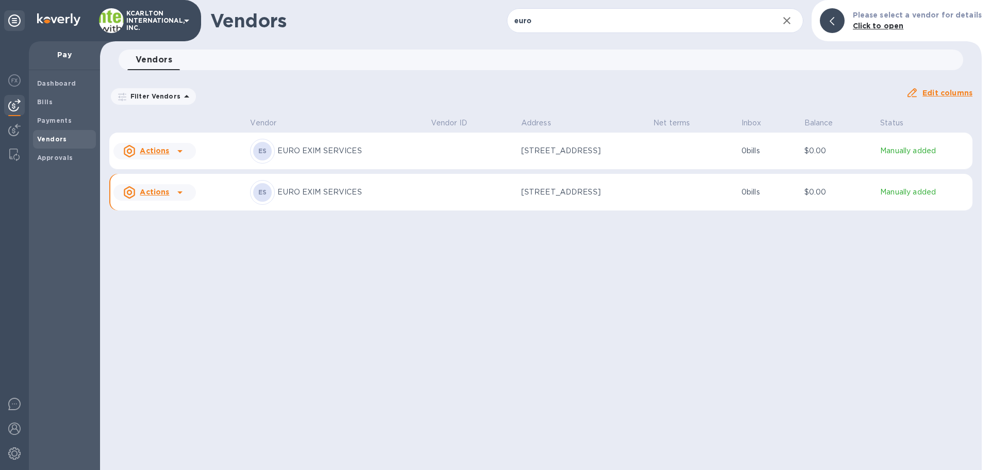
click at [880, 31] on div "Please select a vendor for details Click to open" at bounding box center [917, 21] width 137 height 30
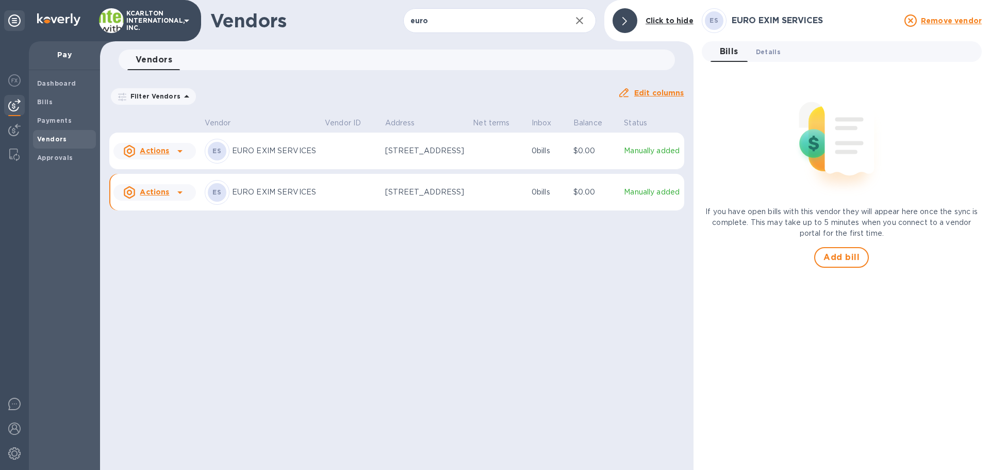
click at [777, 53] on span "Details 0" at bounding box center [768, 51] width 25 height 11
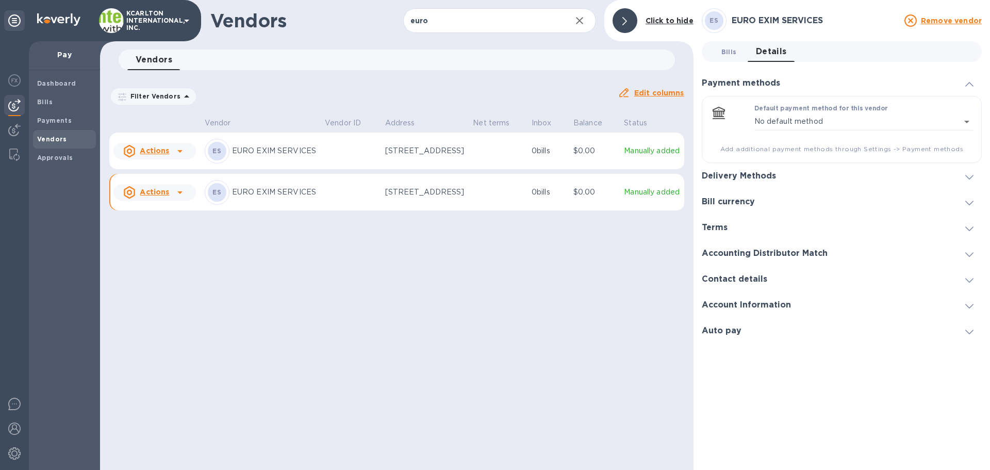
click at [730, 52] on span "Bills 0" at bounding box center [729, 51] width 15 height 11
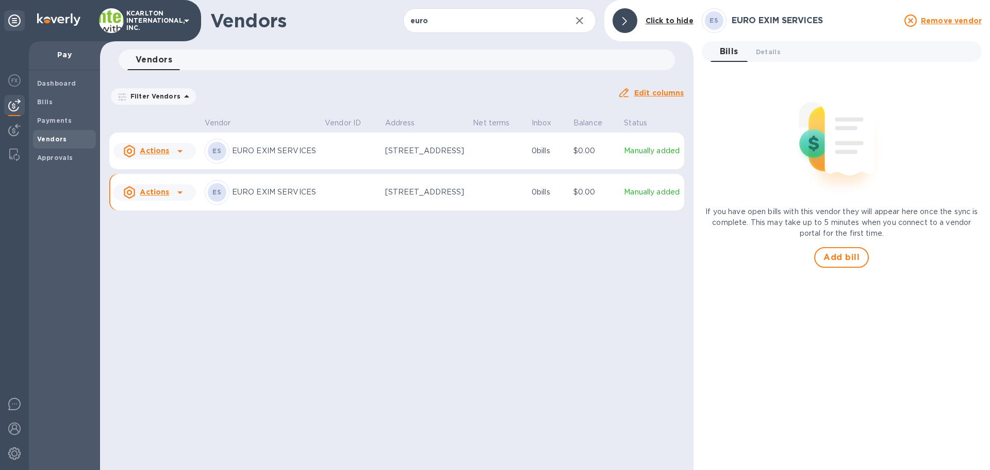
click at [511, 210] on td at bounding box center [498, 192] width 59 height 37
click at [848, 256] on span "Add bill" at bounding box center [842, 257] width 36 height 12
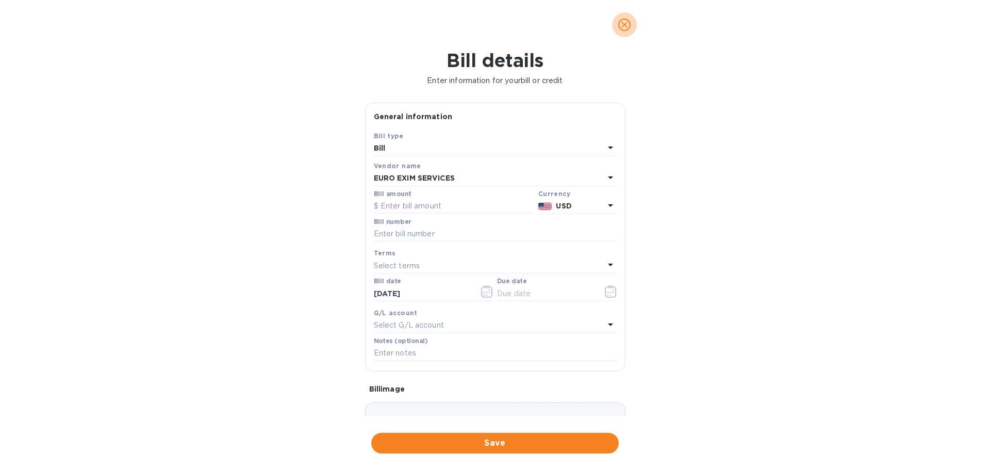
click at [626, 28] on icon "close" at bounding box center [624, 25] width 10 height 10
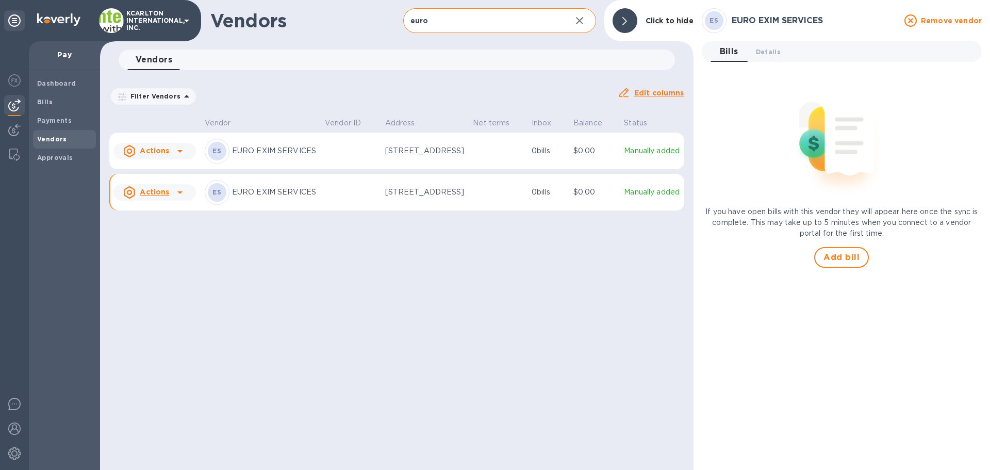
click at [435, 24] on input "euro" at bounding box center [483, 20] width 160 height 25
click at [182, 199] on icon at bounding box center [180, 192] width 12 height 12
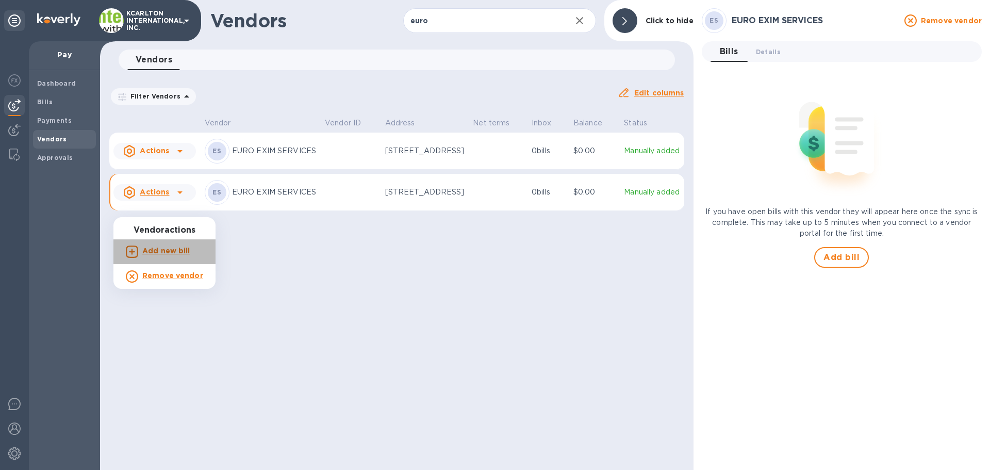
click at [179, 249] on b "Add new bill" at bounding box center [166, 251] width 48 height 8
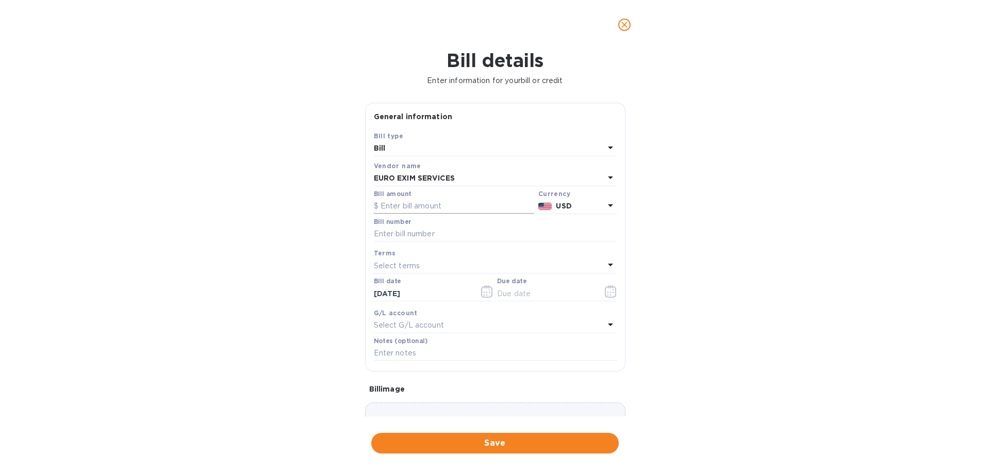
click at [407, 211] on input "text" at bounding box center [454, 206] width 160 height 15
click at [474, 182] on div "EURO EXIM SERVICES" at bounding box center [489, 178] width 231 height 14
click at [615, 25] on button "close" at bounding box center [624, 24] width 25 height 25
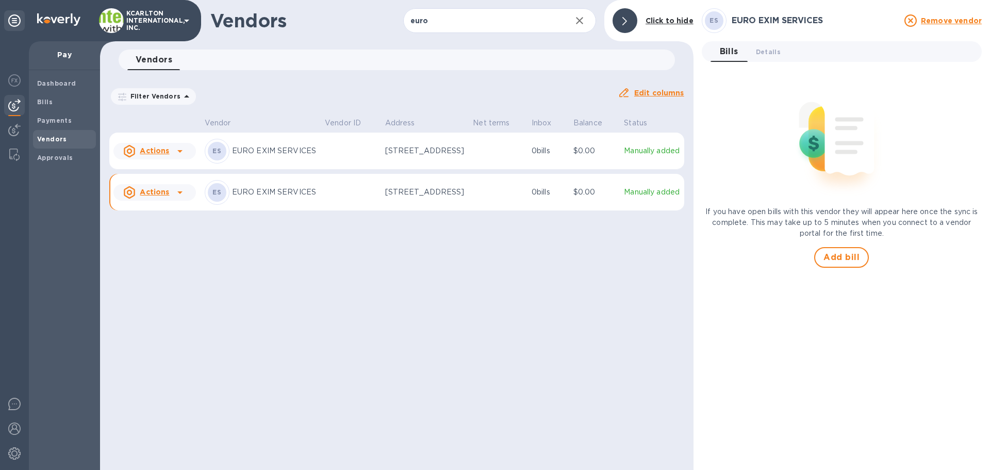
click at [174, 199] on icon at bounding box center [180, 192] width 12 height 12
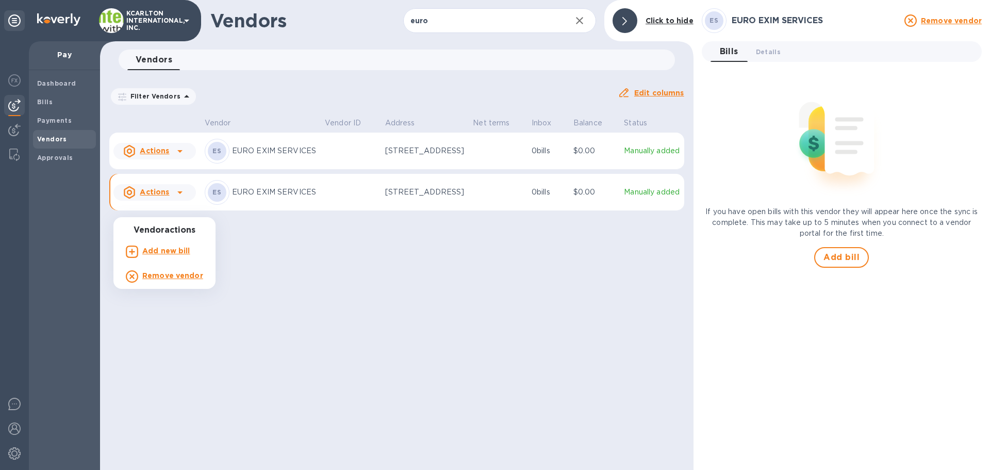
click at [244, 212] on div at bounding box center [495, 235] width 990 height 470
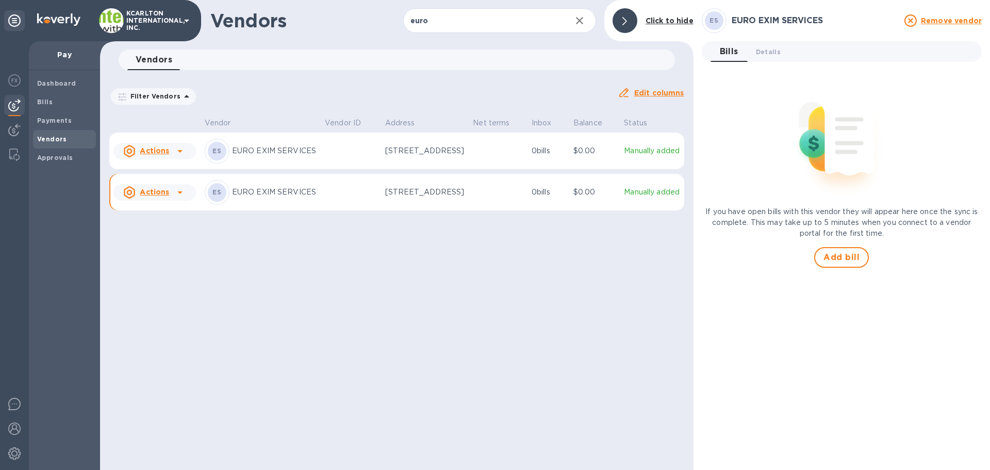
click at [179, 199] on icon at bounding box center [180, 192] width 12 height 12
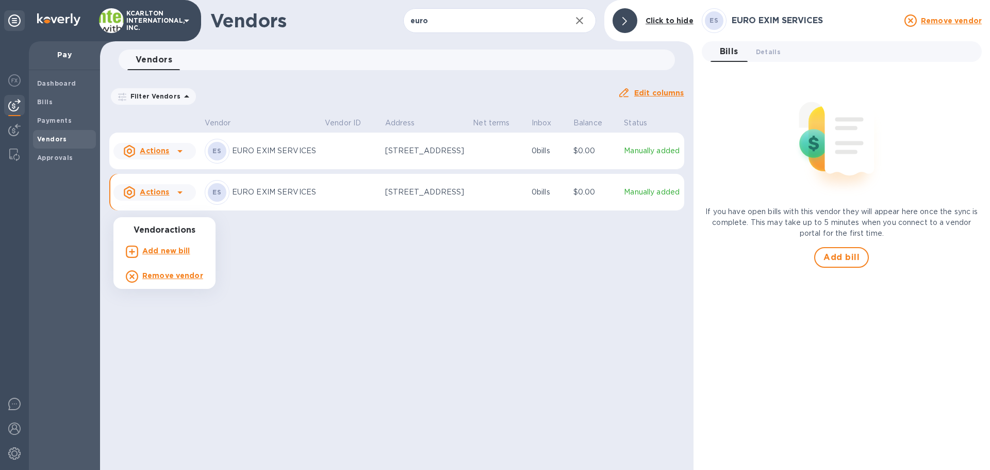
click at [173, 247] on b "Add new bill" at bounding box center [166, 251] width 48 height 8
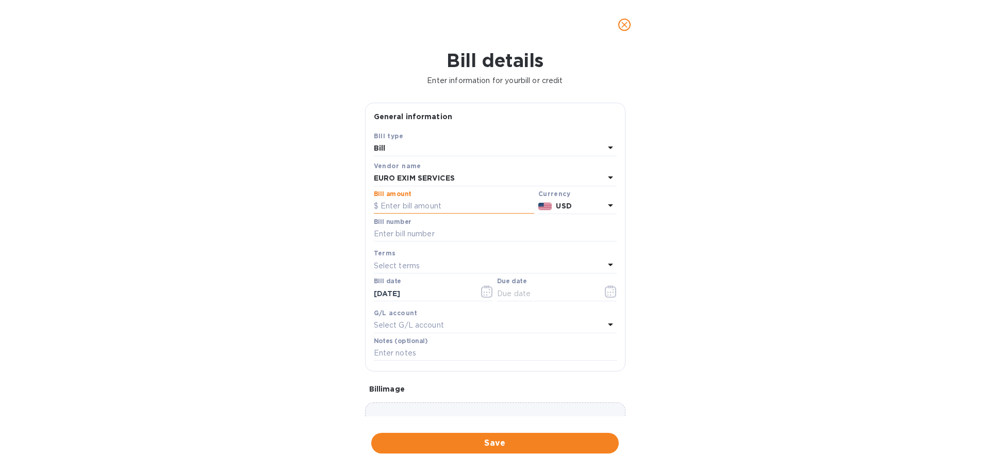
click at [394, 212] on input "text" at bounding box center [454, 206] width 160 height 15
type input "17,530"
type input "5020-25261771"
type input "[DATE]"
click at [478, 351] on input "text" at bounding box center [495, 353] width 243 height 15
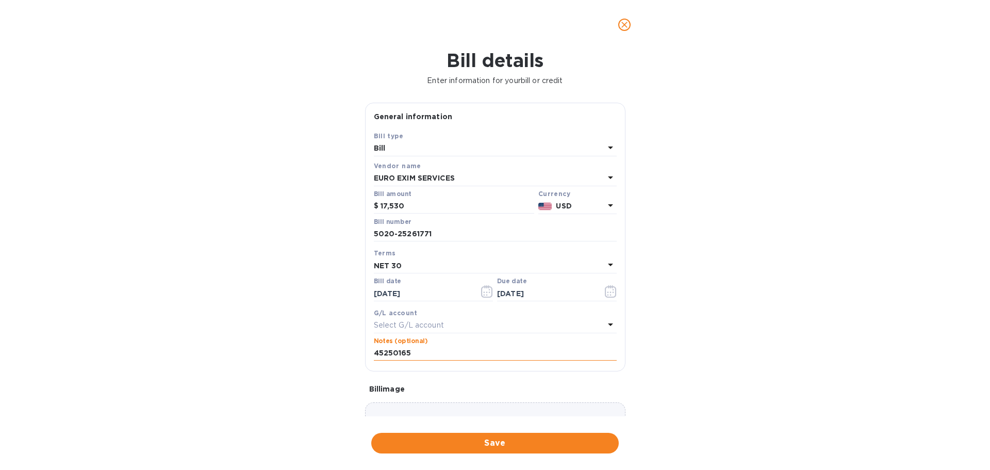
type input "45250165"
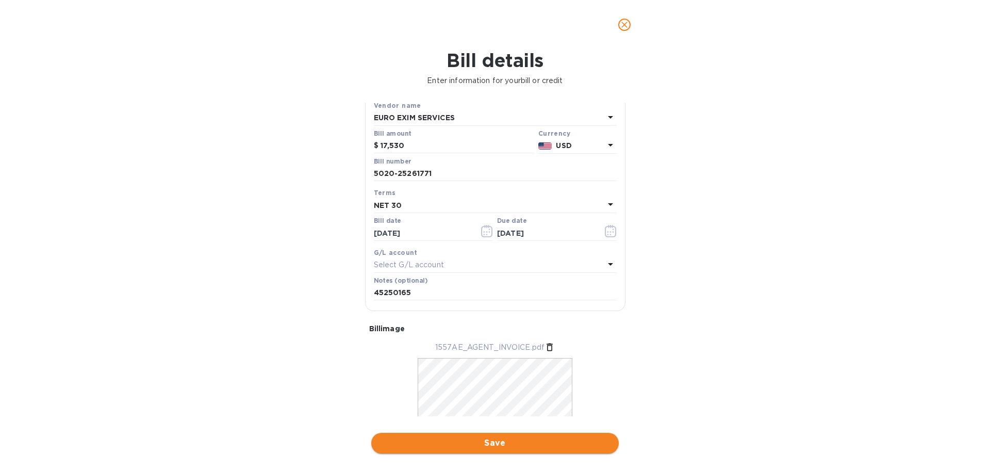
click at [499, 440] on span "Save" at bounding box center [495, 443] width 231 height 12
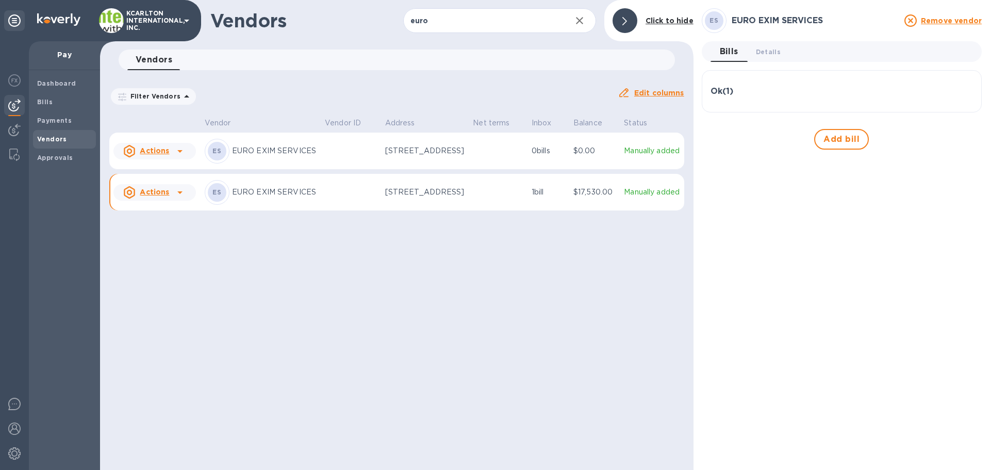
click at [165, 196] on u "Actions" at bounding box center [154, 192] width 29 height 8
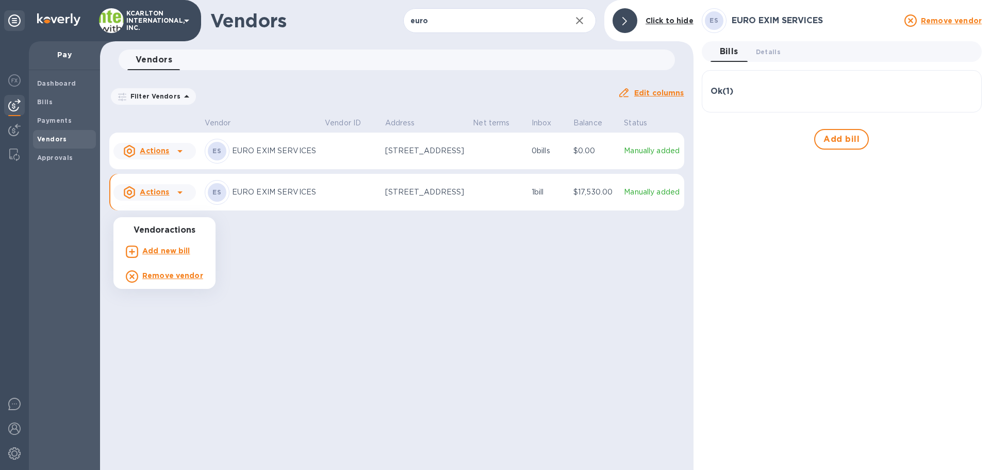
click at [178, 247] on b "Add new bill" at bounding box center [166, 251] width 48 height 8
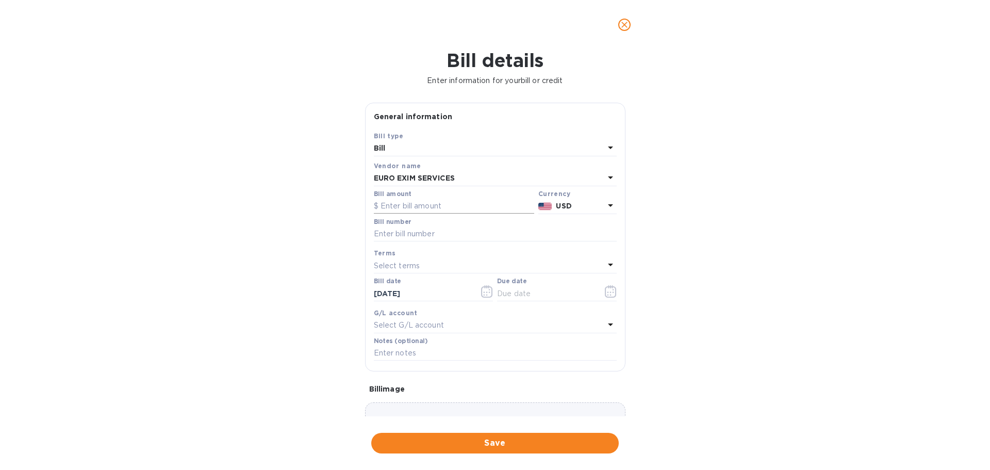
click at [420, 210] on input "text" at bounding box center [454, 206] width 160 height 15
type input "737.40"
type input "5020-25261770"
type input "[DATE]"
click at [391, 355] on input "text" at bounding box center [495, 353] width 243 height 15
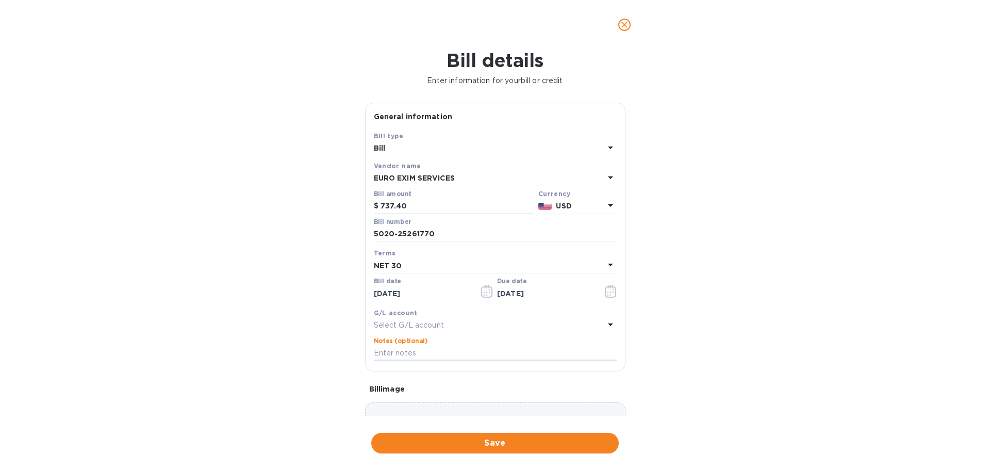
paste input "45250171"
type input "45250171"
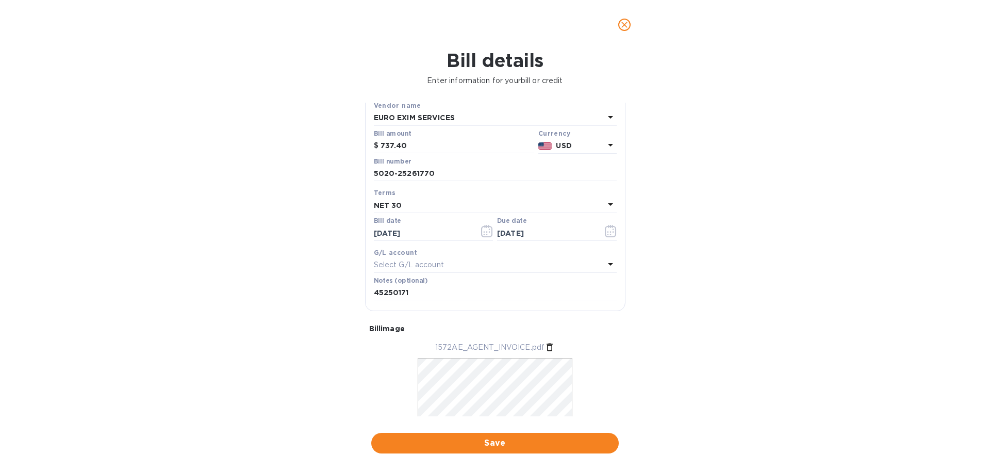
click at [488, 436] on button "Save" at bounding box center [495, 443] width 248 height 21
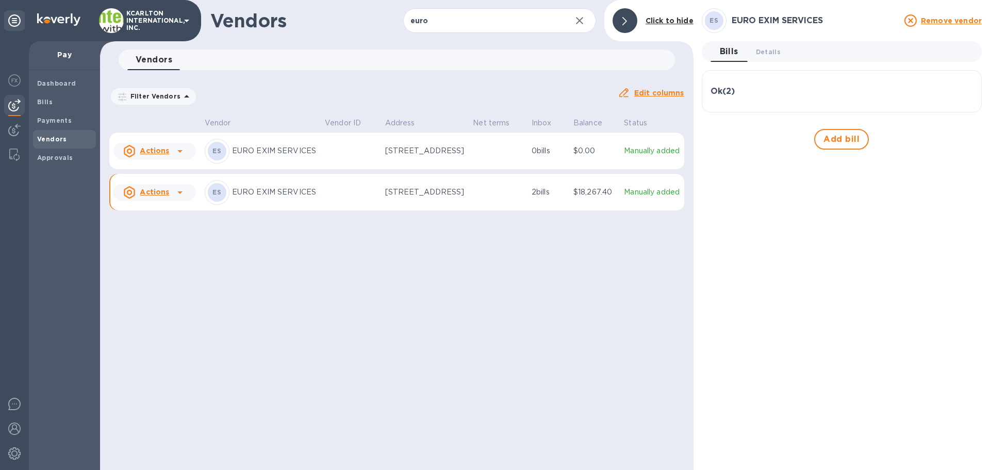
click at [734, 92] on h3 "Ok ( 2 )" at bounding box center [723, 92] width 24 height 10
